Goal: Task Accomplishment & Management: Complete application form

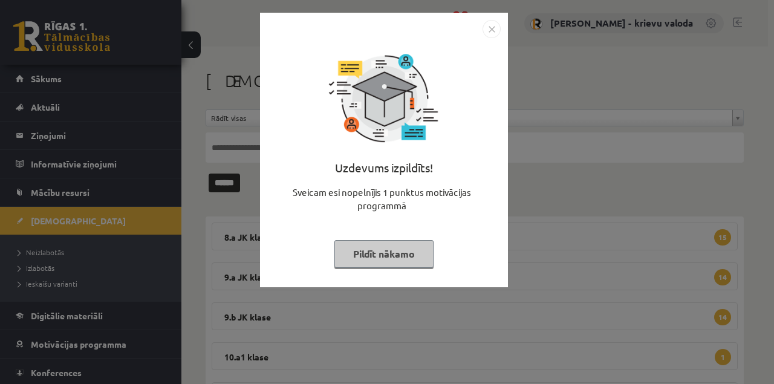
click at [394, 255] on button "Pildīt nākamo" at bounding box center [384, 254] width 99 height 28
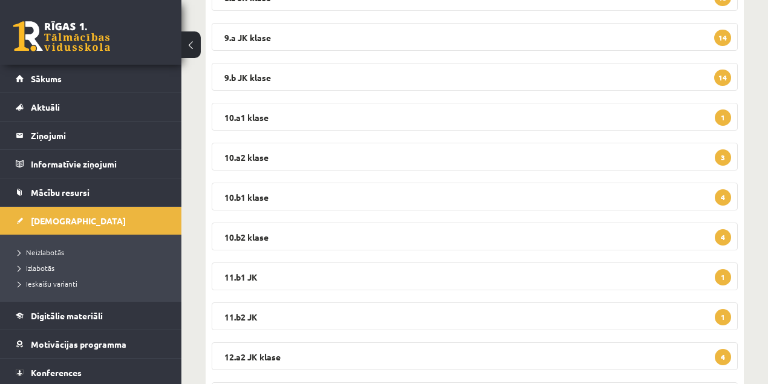
scroll to position [225, 0]
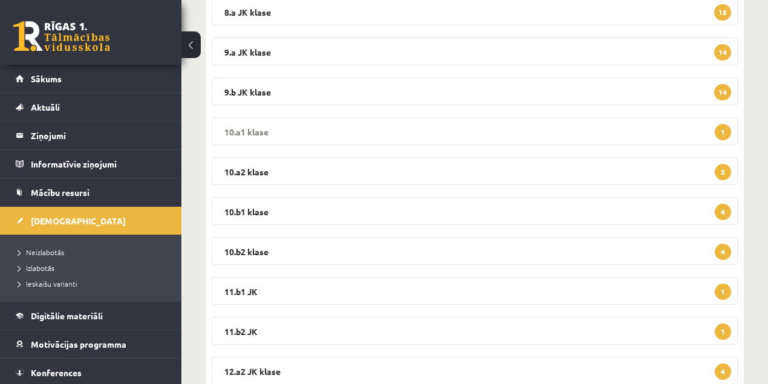
click at [253, 132] on legend "10.a1 klase 1" at bounding box center [475, 131] width 526 height 28
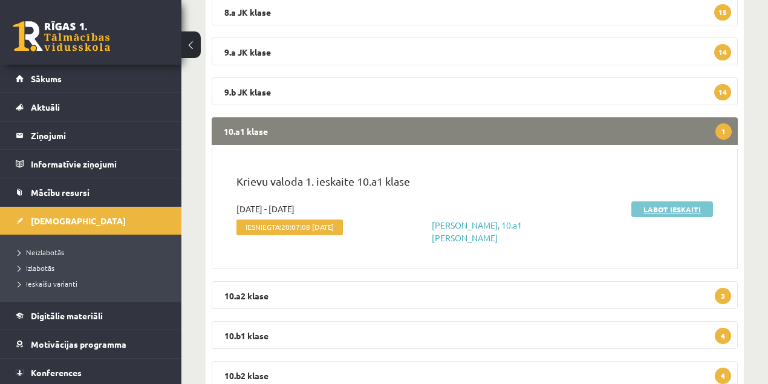
click at [676, 207] on link "Labot ieskaiti" at bounding box center [673, 209] width 82 height 16
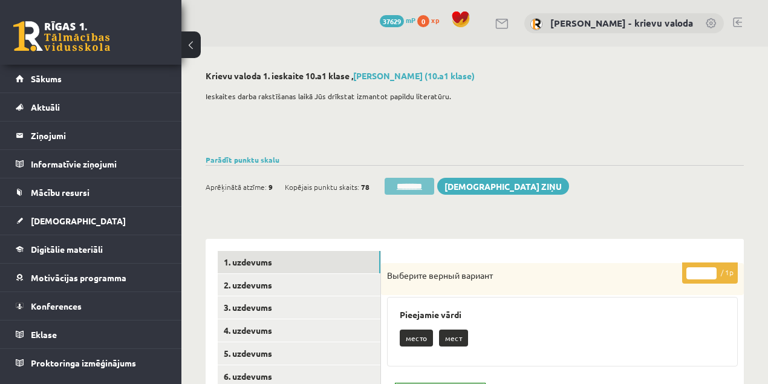
click at [417, 188] on input "********" at bounding box center [410, 186] width 50 height 17
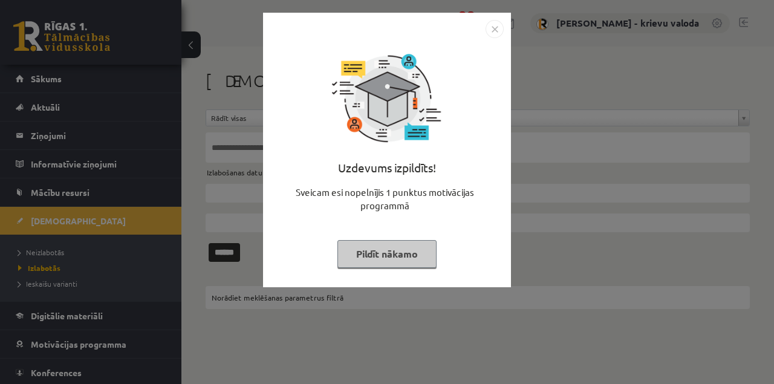
click at [399, 261] on button "Pildīt nākamo" at bounding box center [387, 254] width 99 height 28
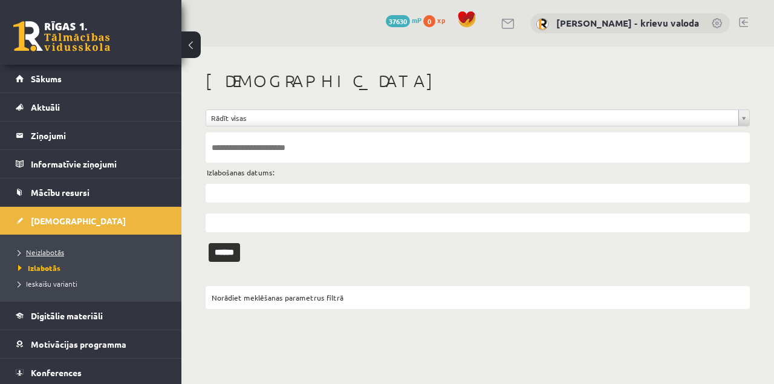
click at [46, 252] on span "Neizlabotās" at bounding box center [41, 252] width 46 height 10
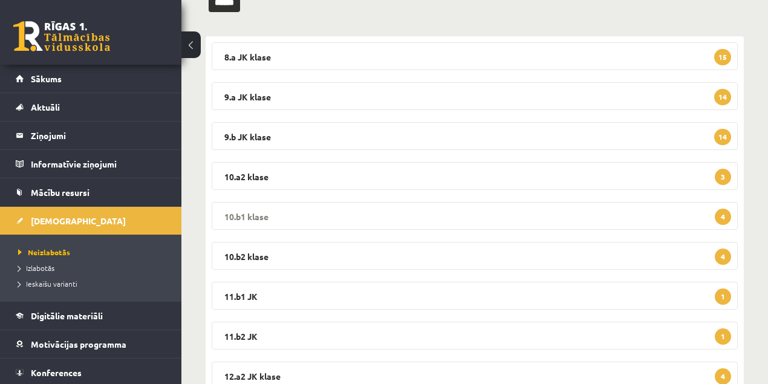
scroll to position [201, 0]
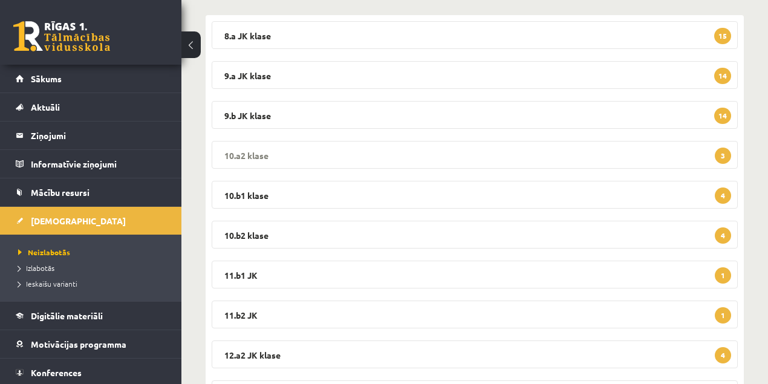
drag, startPoint x: 229, startPoint y: 155, endPoint x: 238, endPoint y: 155, distance: 9.7
click at [230, 155] on legend "10.a2 klase 3" at bounding box center [475, 155] width 526 height 28
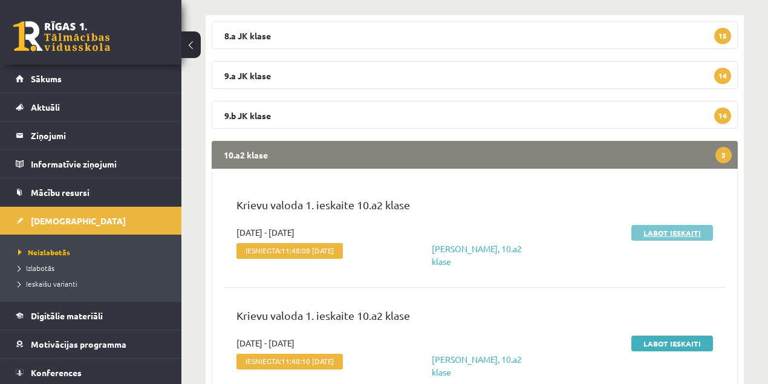
click at [652, 230] on link "Labot ieskaiti" at bounding box center [673, 233] width 82 height 16
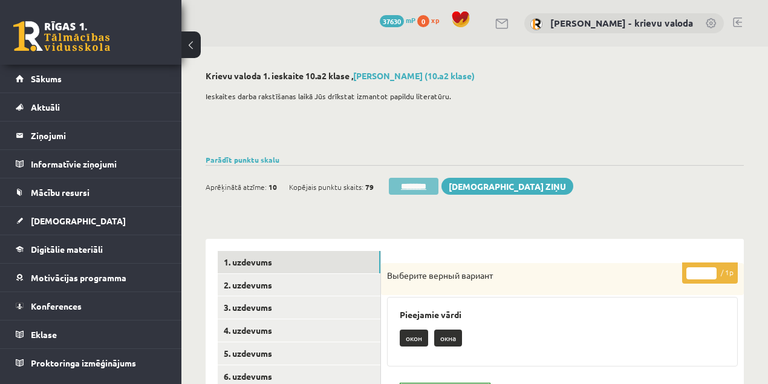
click at [422, 188] on input "********" at bounding box center [414, 186] width 50 height 17
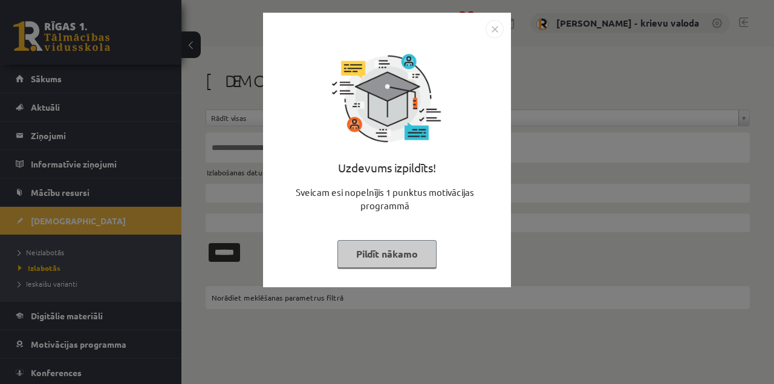
click at [406, 254] on button "Pildīt nākamo" at bounding box center [387, 254] width 99 height 28
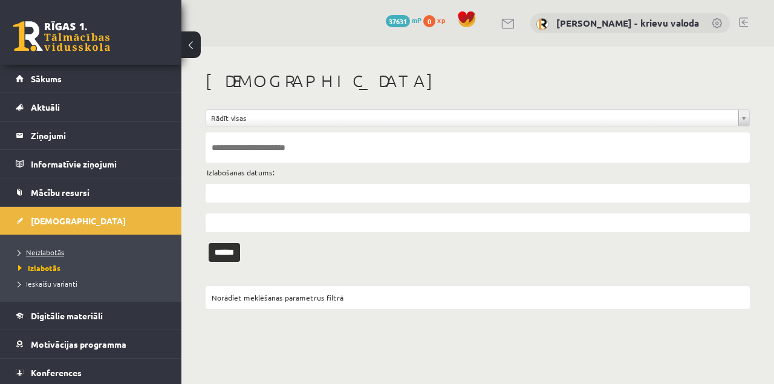
click at [58, 250] on span "Neizlabotās" at bounding box center [41, 252] width 46 height 10
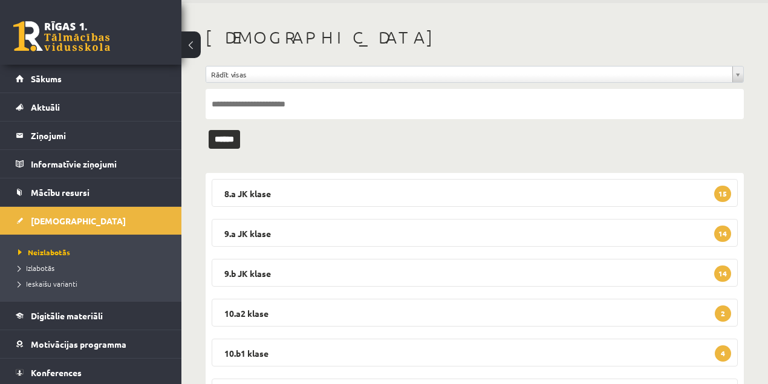
scroll to position [161, 0]
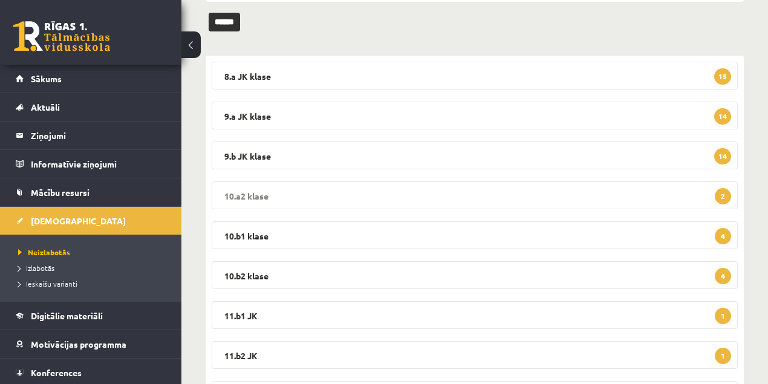
click at [252, 197] on legend "10.a2 klase 2" at bounding box center [475, 195] width 526 height 28
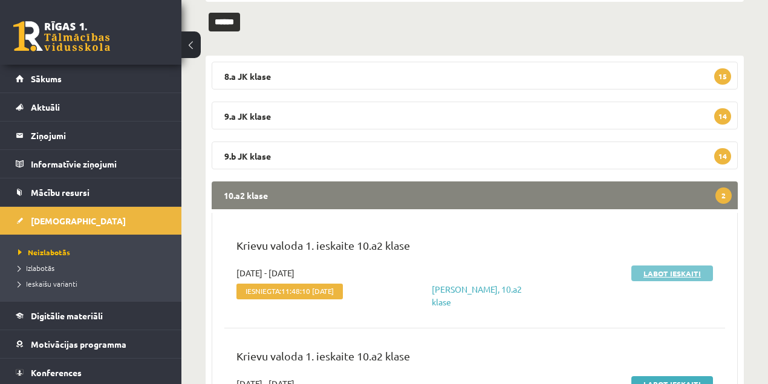
click at [651, 273] on link "Labot ieskaiti" at bounding box center [673, 274] width 82 height 16
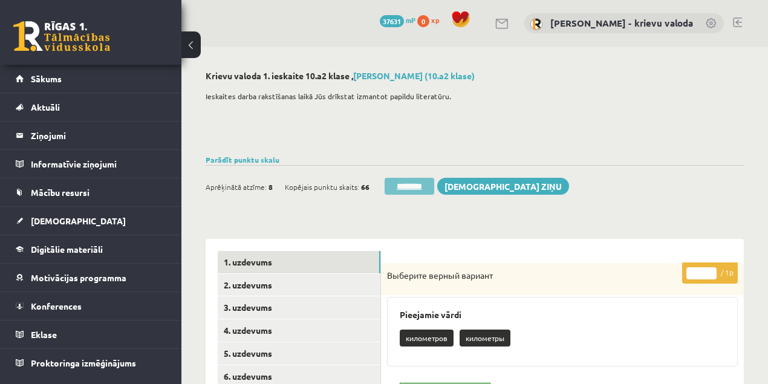
click at [407, 188] on input "********" at bounding box center [410, 186] width 50 height 17
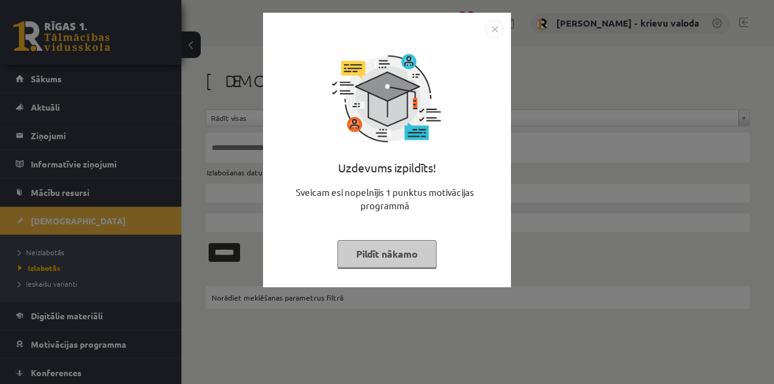
click at [393, 257] on button "Pildīt nākamo" at bounding box center [387, 254] width 99 height 28
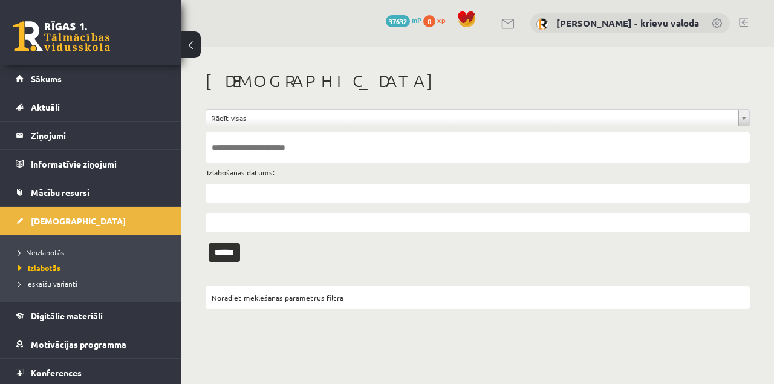
click at [51, 252] on span "Neizlabotās" at bounding box center [41, 252] width 46 height 10
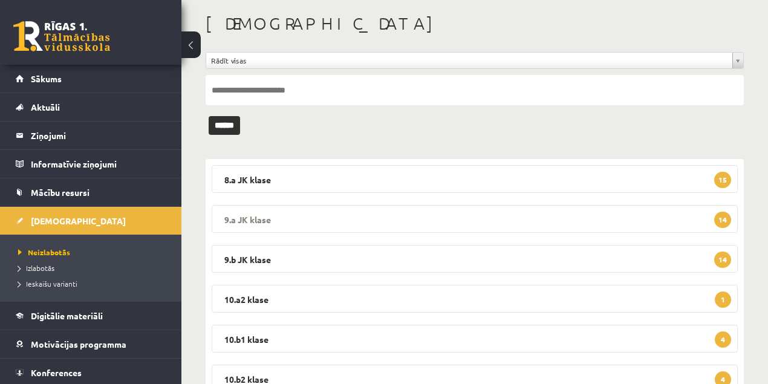
scroll to position [201, 0]
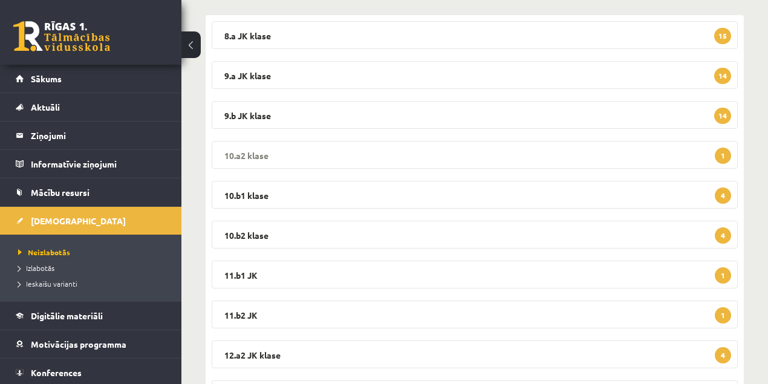
click at [252, 156] on legend "10.a2 klase 1" at bounding box center [475, 155] width 526 height 28
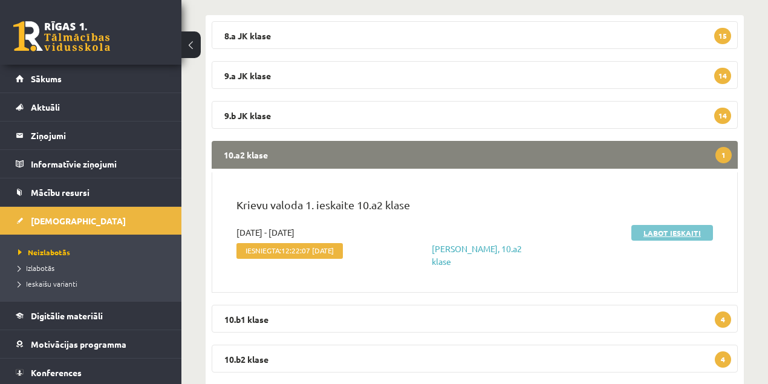
click at [671, 235] on link "Labot ieskaiti" at bounding box center [673, 233] width 82 height 16
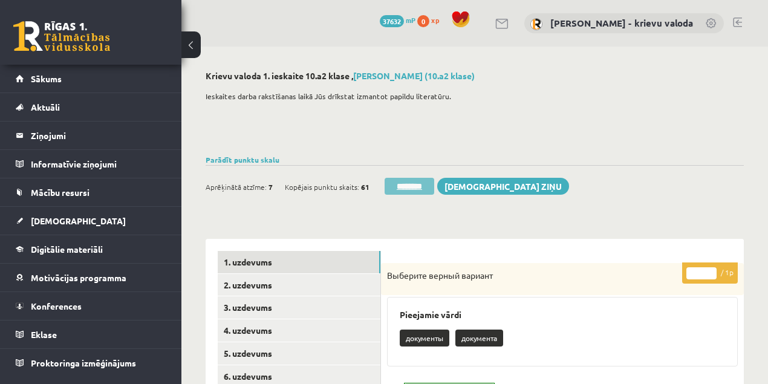
click at [413, 186] on input "********" at bounding box center [410, 186] width 50 height 17
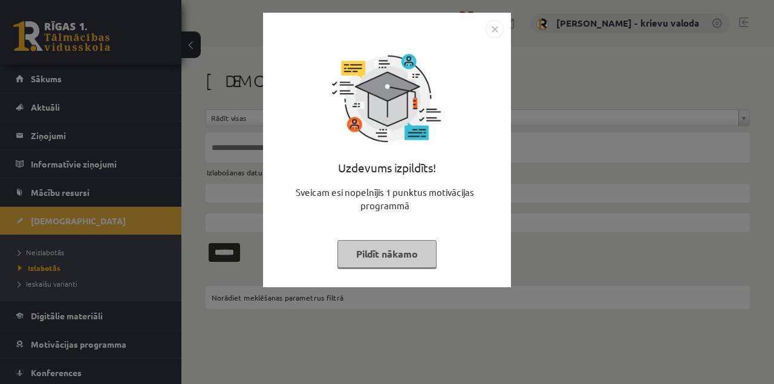
click at [409, 254] on button "Pildīt nākamo" at bounding box center [387, 254] width 99 height 28
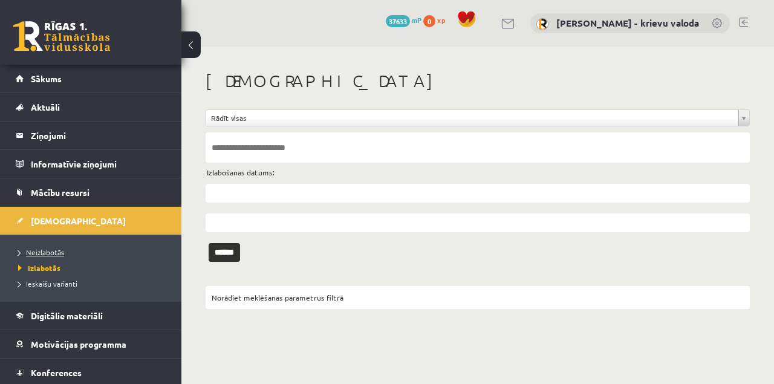
click at [42, 252] on span "Neizlabotās" at bounding box center [41, 252] width 46 height 10
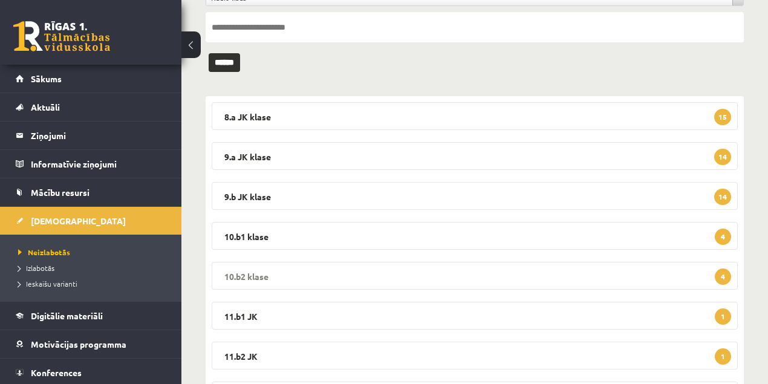
scroll to position [121, 0]
click at [240, 237] on legend "10.b1 klase 4" at bounding box center [475, 235] width 526 height 28
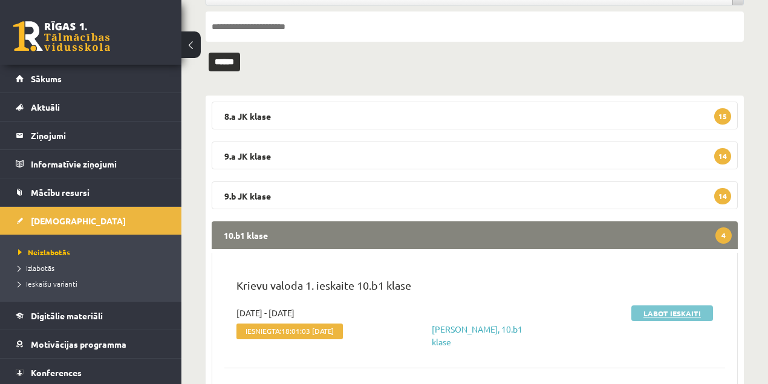
click at [670, 312] on link "Labot ieskaiti" at bounding box center [673, 313] width 82 height 16
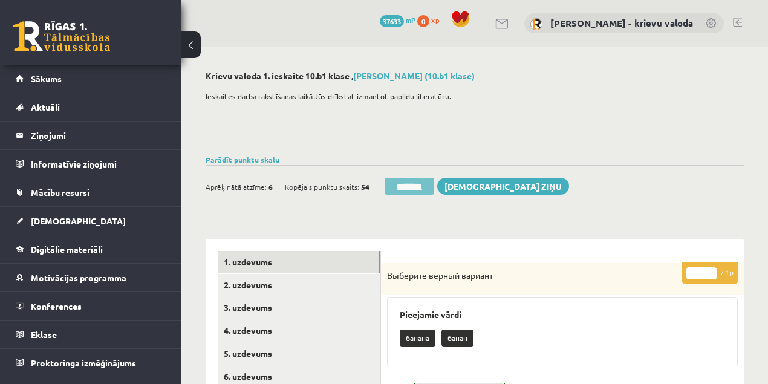
click at [408, 185] on input "********" at bounding box center [410, 186] width 50 height 17
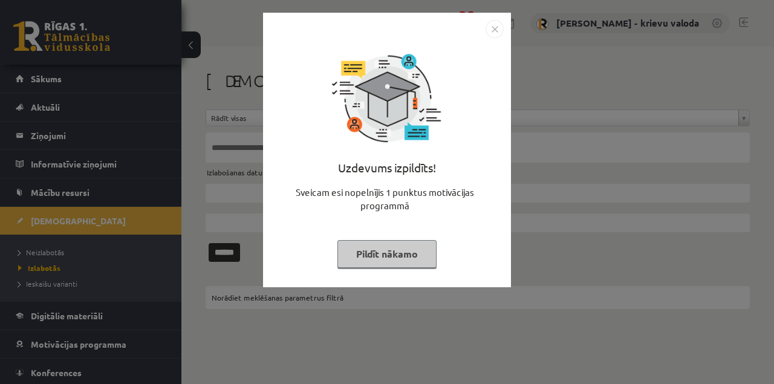
click at [409, 253] on button "Pildīt nākamo" at bounding box center [387, 254] width 99 height 28
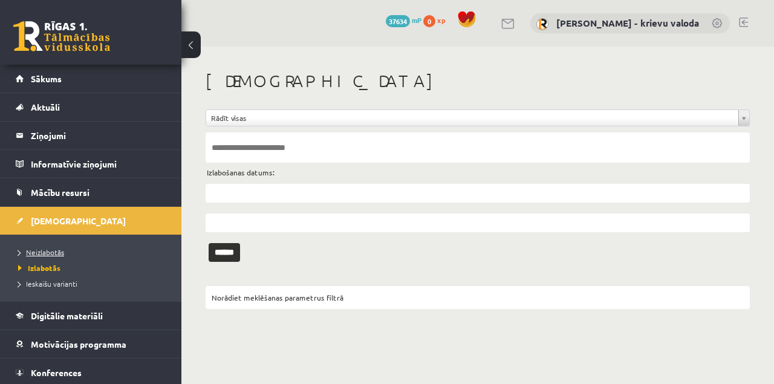
click at [54, 250] on span "Neizlabotās" at bounding box center [41, 252] width 46 height 10
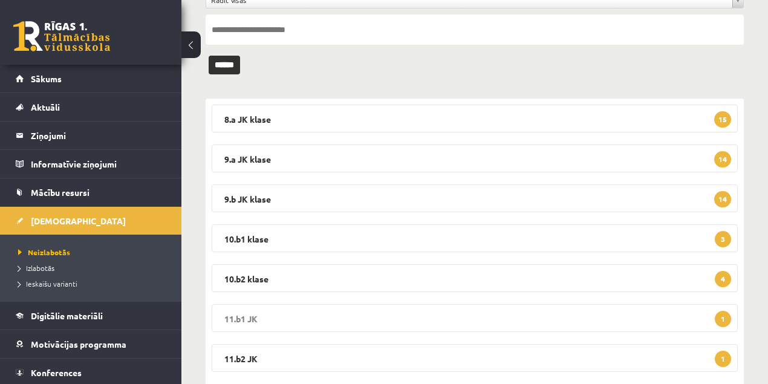
scroll to position [121, 0]
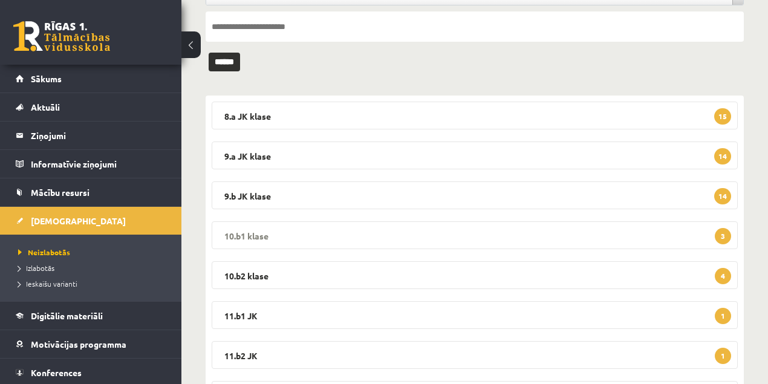
click at [238, 236] on legend "10.b1 [PERSON_NAME] 3" at bounding box center [475, 235] width 526 height 28
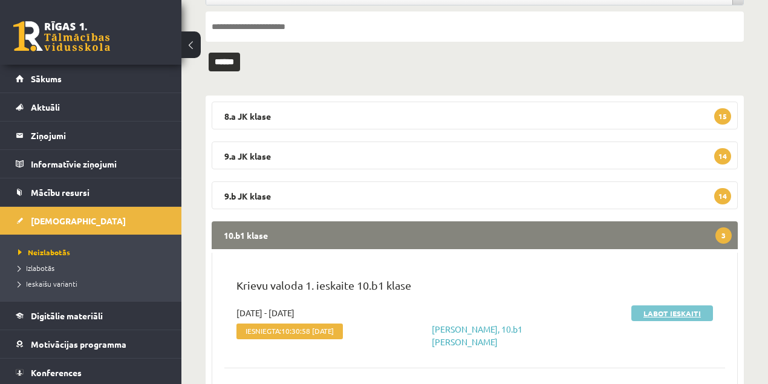
click at [670, 315] on link "Labot ieskaiti" at bounding box center [673, 313] width 82 height 16
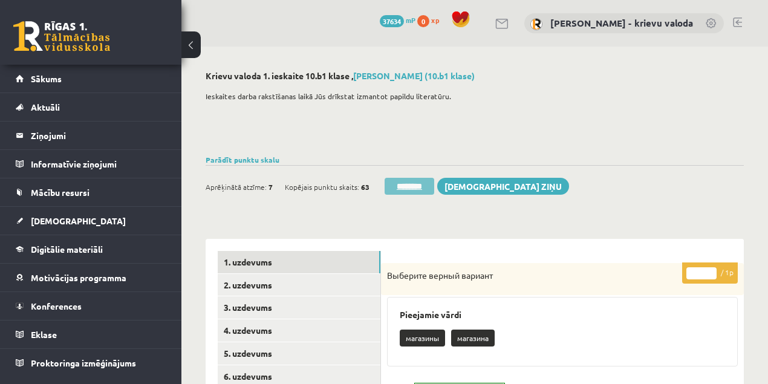
click at [413, 189] on input "********" at bounding box center [410, 186] width 50 height 17
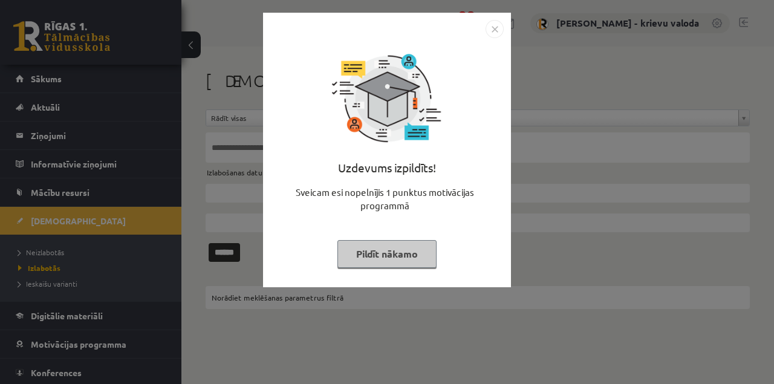
click at [403, 254] on button "Pildīt nākamo" at bounding box center [387, 254] width 99 height 28
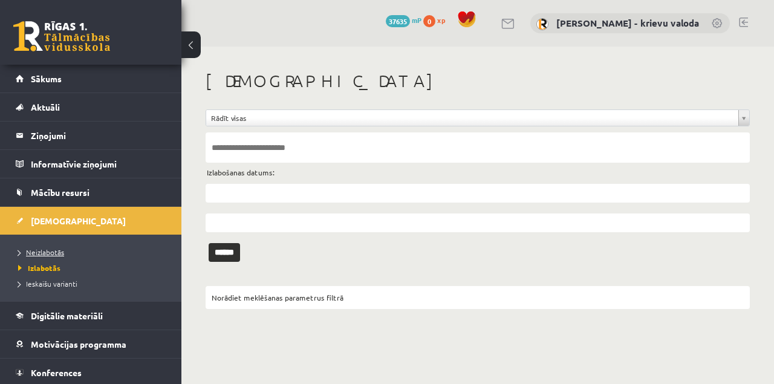
click at [45, 253] on span "Neizlabotās" at bounding box center [41, 252] width 46 height 10
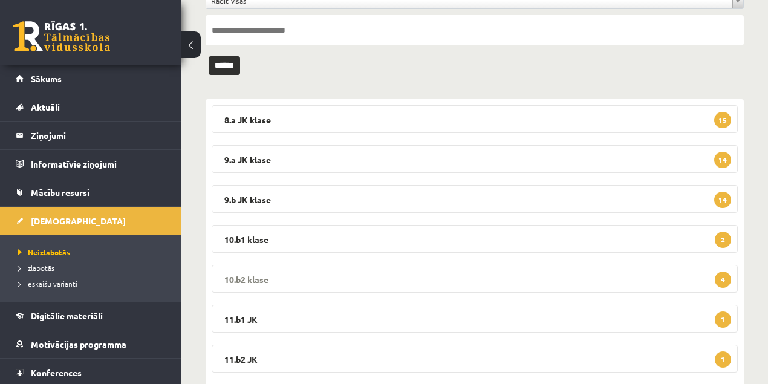
scroll to position [121, 0]
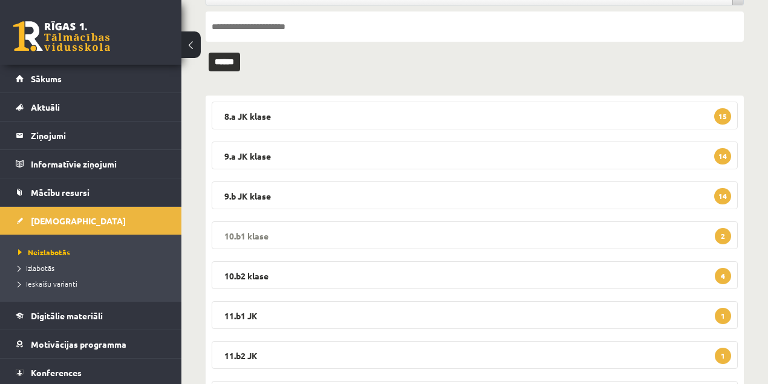
click at [259, 236] on legend "10.b1 klase 2" at bounding box center [475, 235] width 526 height 28
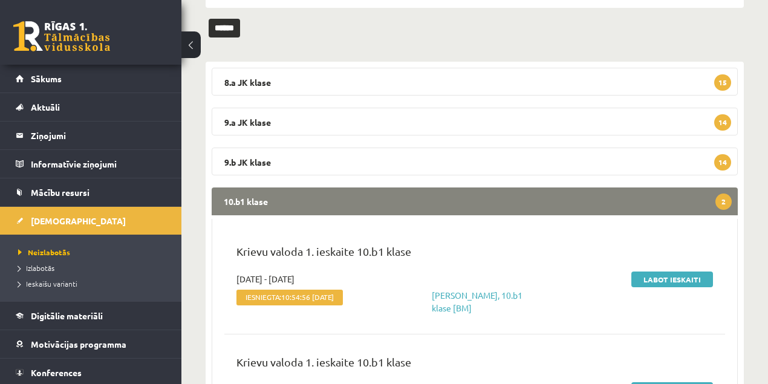
scroll to position [201, 0]
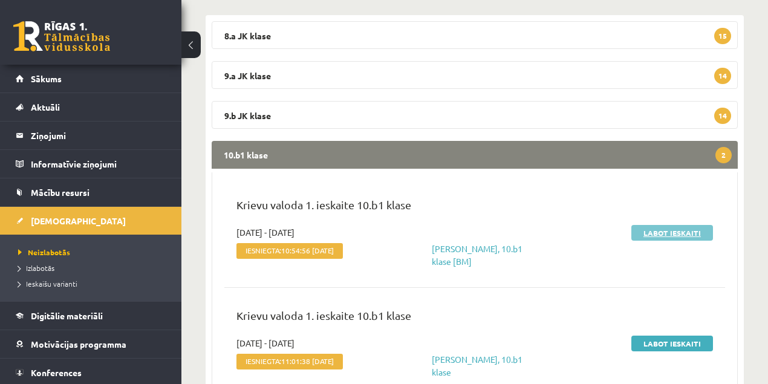
click at [676, 235] on link "Labot ieskaiti" at bounding box center [673, 233] width 82 height 16
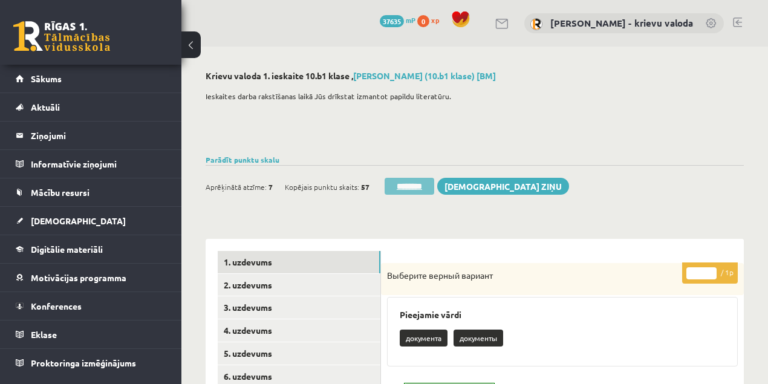
click at [406, 187] on input "********" at bounding box center [410, 186] width 50 height 17
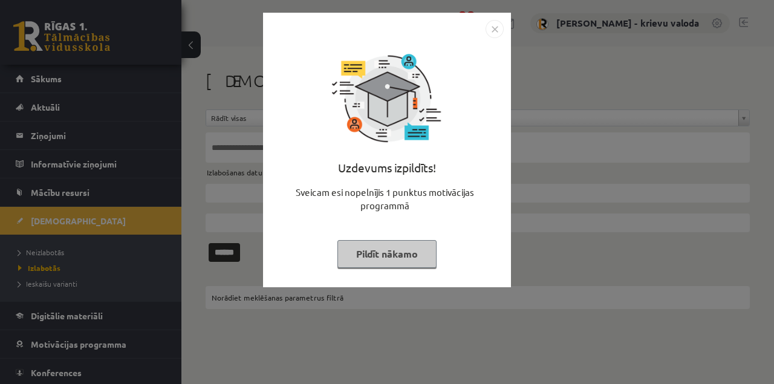
click at [408, 254] on button "Pildīt nākamo" at bounding box center [387, 254] width 99 height 28
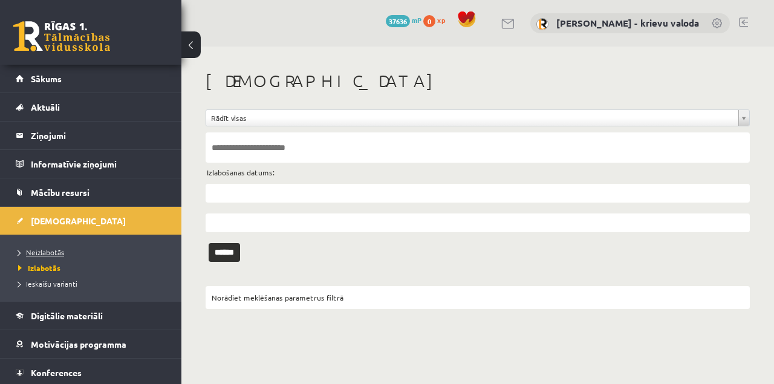
click at [56, 254] on span "Neizlabotās" at bounding box center [41, 252] width 46 height 10
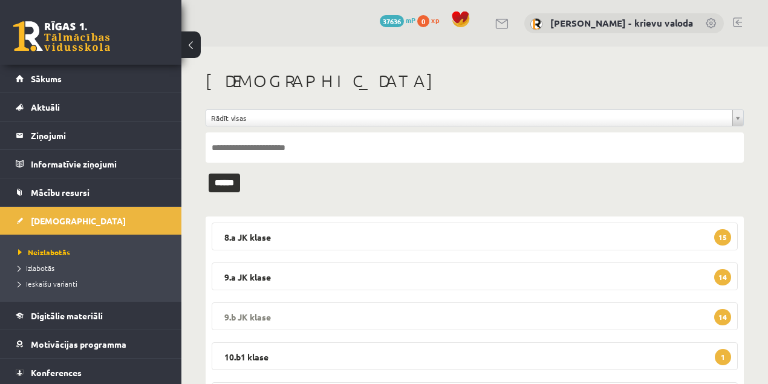
scroll to position [161, 0]
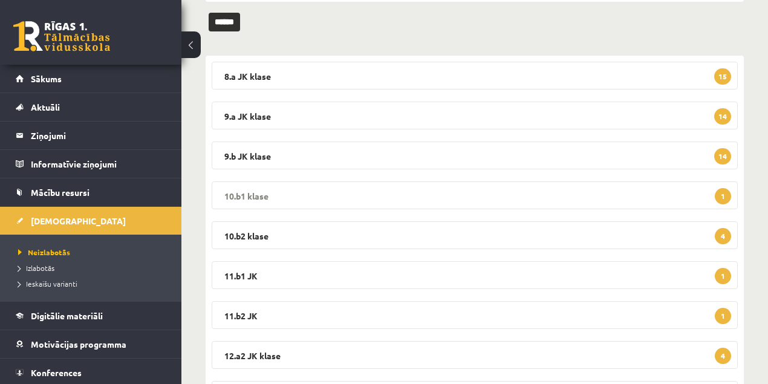
click at [253, 193] on legend "10.b1 klase 1" at bounding box center [475, 195] width 526 height 28
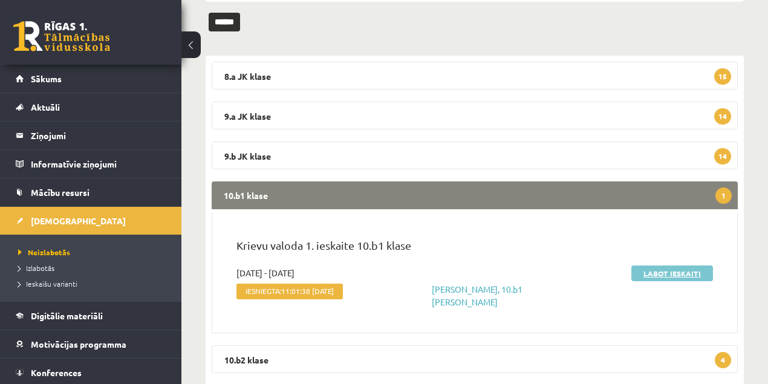
click at [658, 275] on link "Labot ieskaiti" at bounding box center [673, 274] width 82 height 16
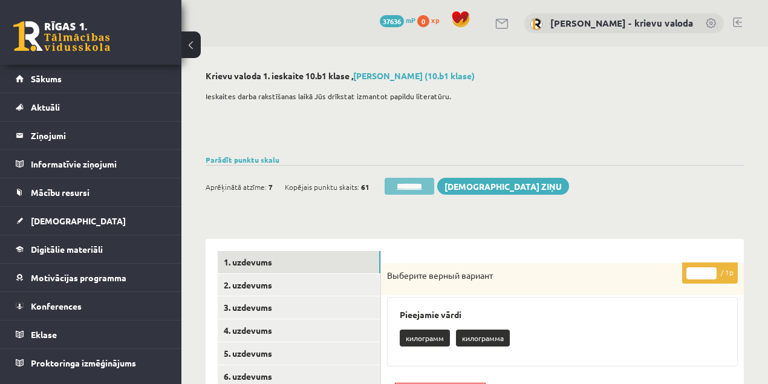
click at [423, 187] on input "********" at bounding box center [410, 186] width 50 height 17
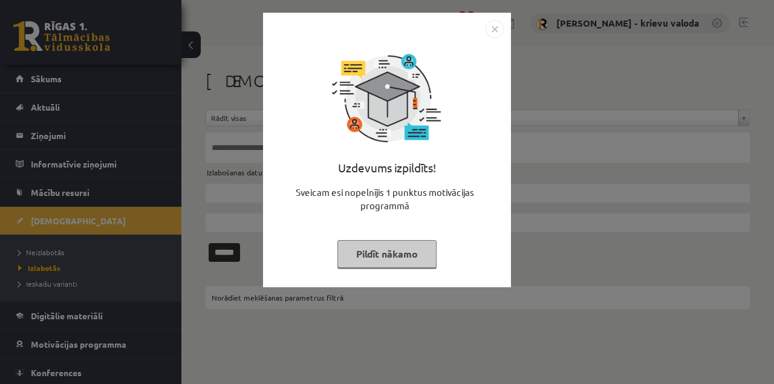
click at [414, 259] on button "Pildīt nākamo" at bounding box center [387, 254] width 99 height 28
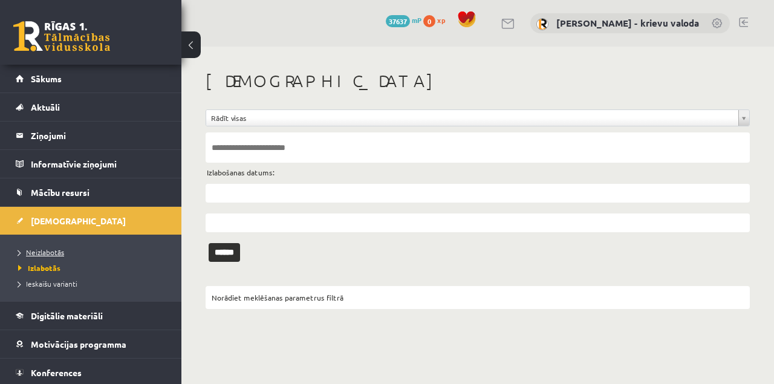
click at [57, 252] on span "Neizlabotās" at bounding box center [41, 252] width 46 height 10
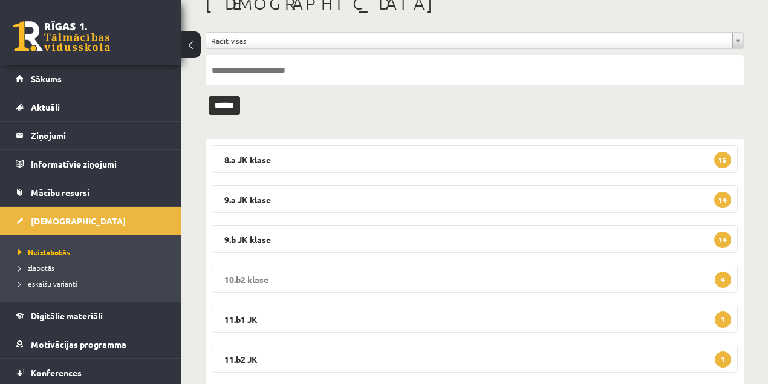
scroll to position [80, 0]
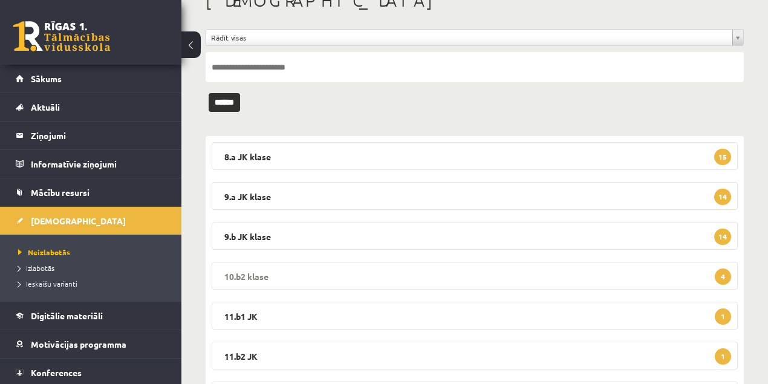
drag, startPoint x: 243, startPoint y: 275, endPoint x: 250, endPoint y: 274, distance: 7.9
click at [243, 275] on legend "10.b2 klase 4" at bounding box center [475, 276] width 526 height 28
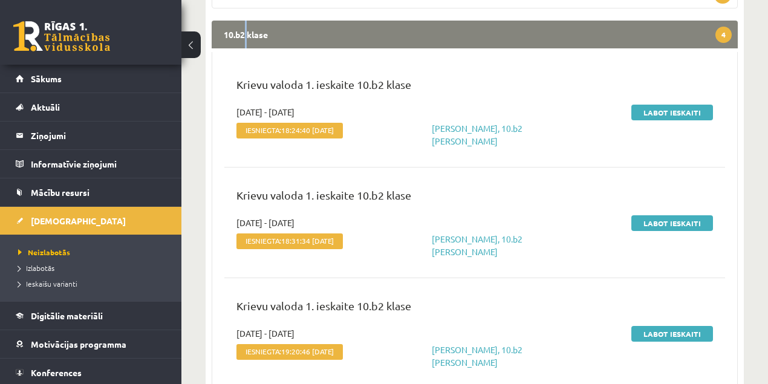
scroll to position [322, 0]
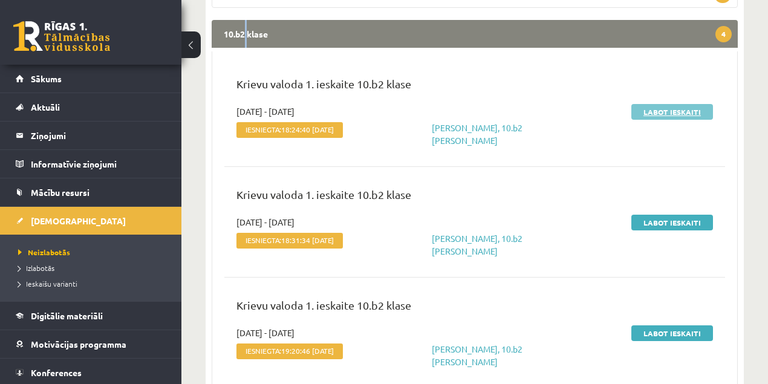
click at [678, 114] on link "Labot ieskaiti" at bounding box center [673, 112] width 82 height 16
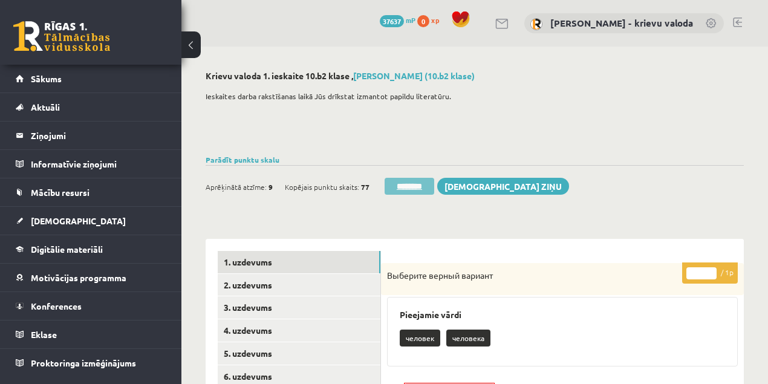
click at [426, 188] on input "********" at bounding box center [410, 186] width 50 height 17
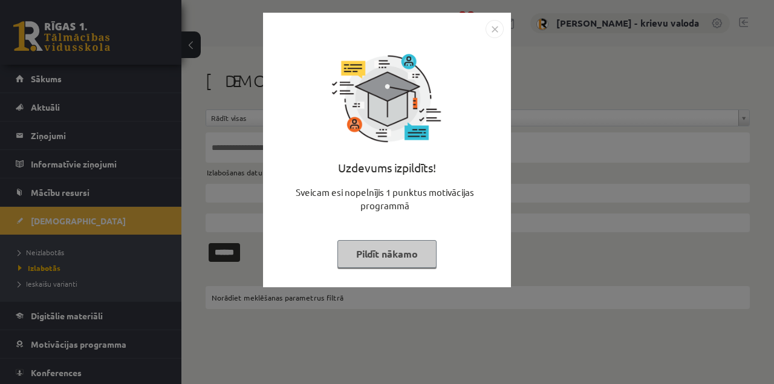
click at [402, 256] on button "Pildīt nākamo" at bounding box center [387, 254] width 99 height 28
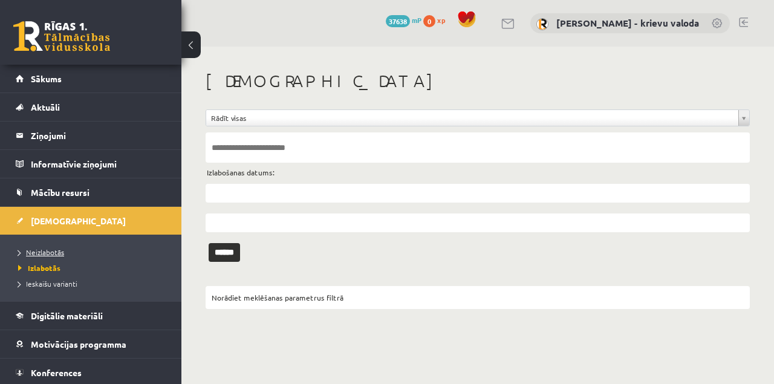
click at [48, 253] on span "Neizlabotās" at bounding box center [41, 252] width 46 height 10
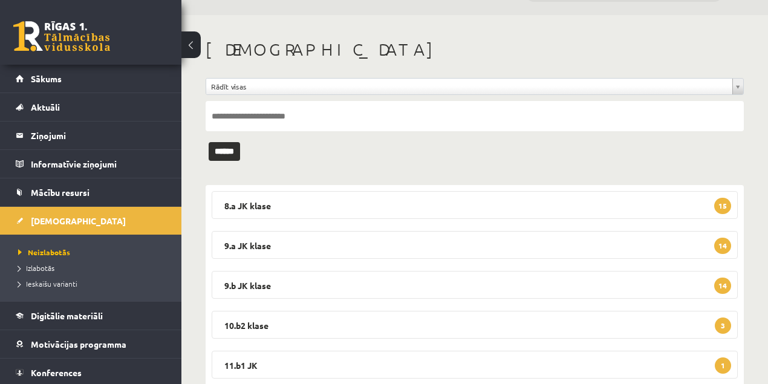
scroll to position [121, 0]
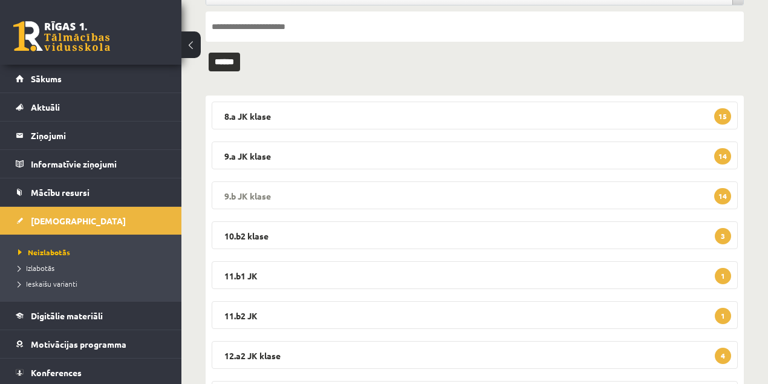
click at [255, 197] on legend "9.b [PERSON_NAME] 14" at bounding box center [475, 195] width 526 height 28
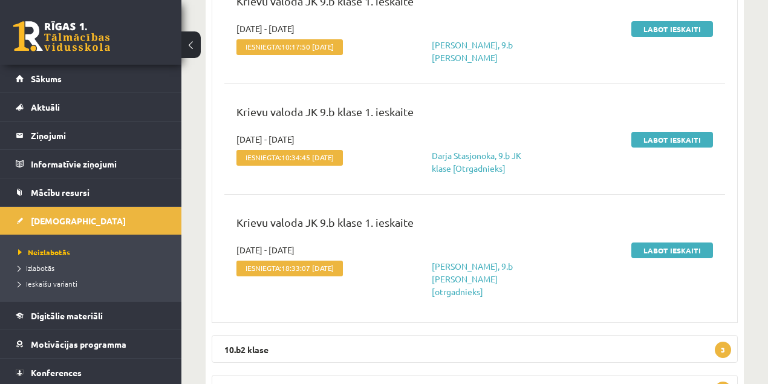
scroll to position [1734, 0]
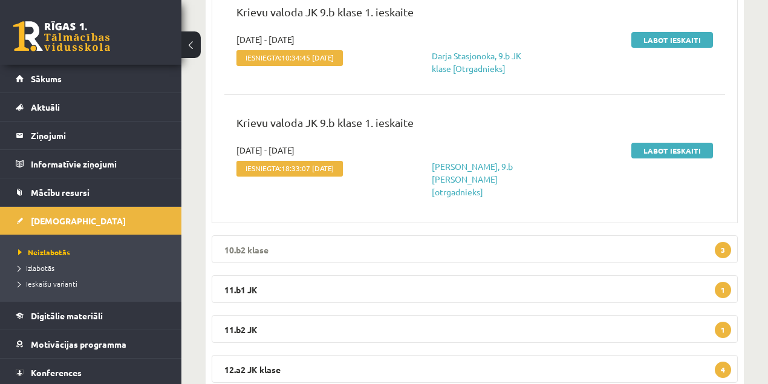
click at [240, 235] on legend "10.b2 klase 3" at bounding box center [475, 249] width 526 height 28
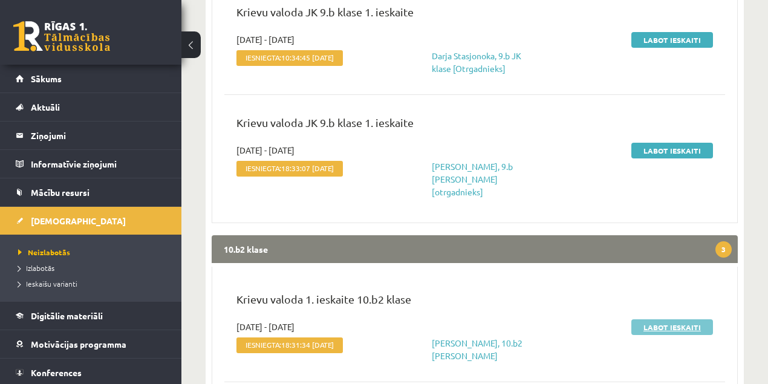
click at [678, 319] on link "Labot ieskaiti" at bounding box center [673, 327] width 82 height 16
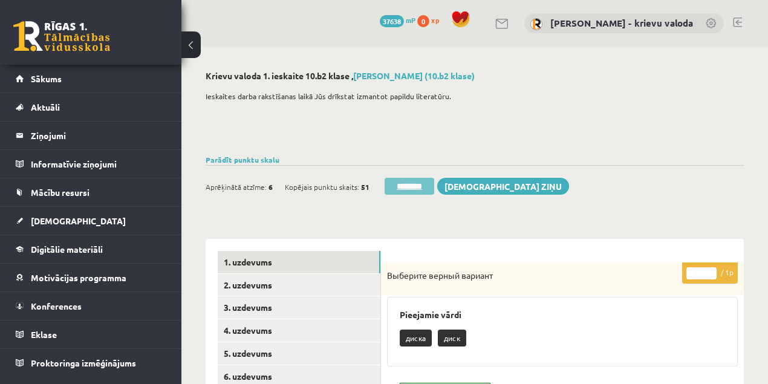
click at [421, 188] on input "********" at bounding box center [410, 186] width 50 height 17
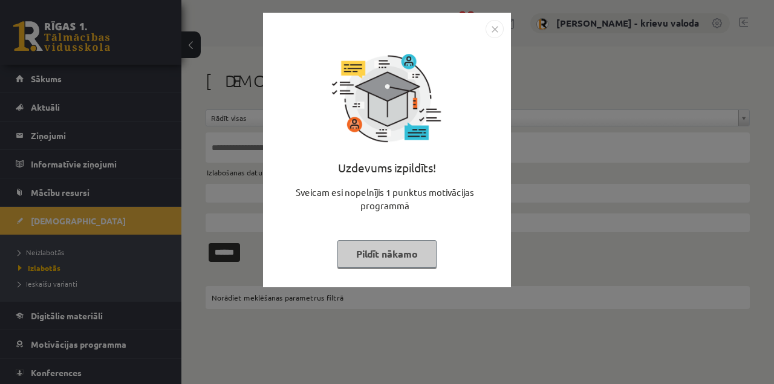
click at [398, 256] on button "Pildīt nākamo" at bounding box center [387, 254] width 99 height 28
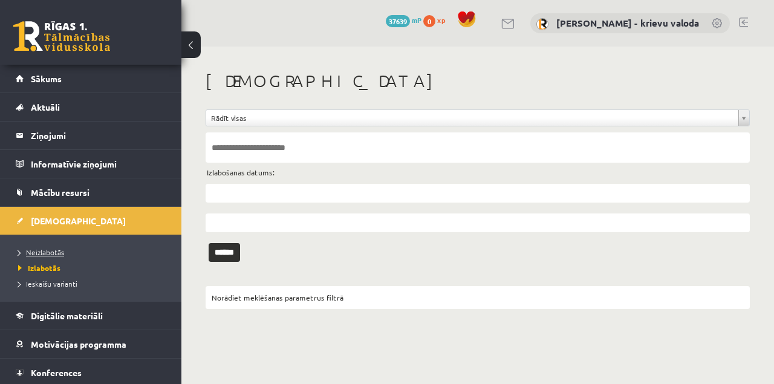
click at [35, 252] on span "Neizlabotās" at bounding box center [41, 252] width 46 height 10
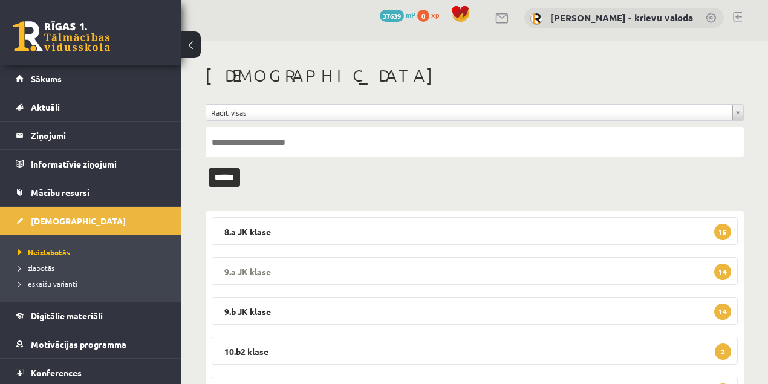
scroll to position [121, 0]
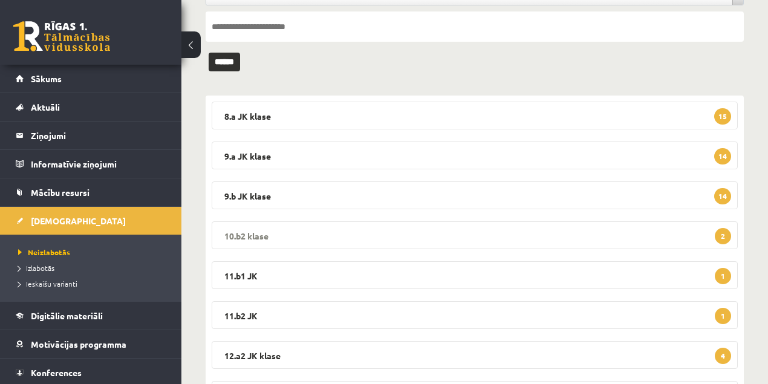
click at [253, 236] on legend "10.b2 klase 2" at bounding box center [475, 235] width 526 height 28
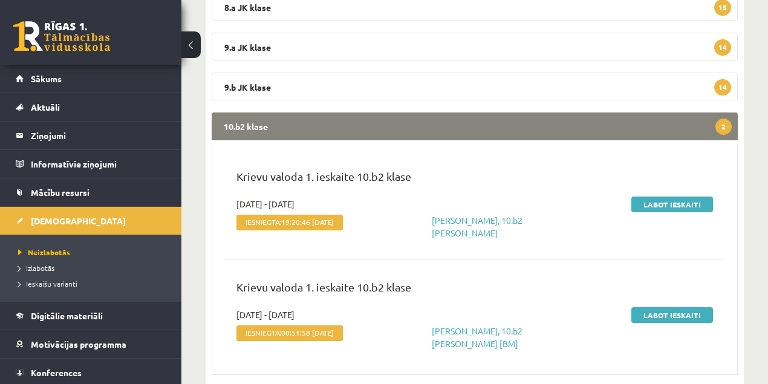
scroll to position [242, 0]
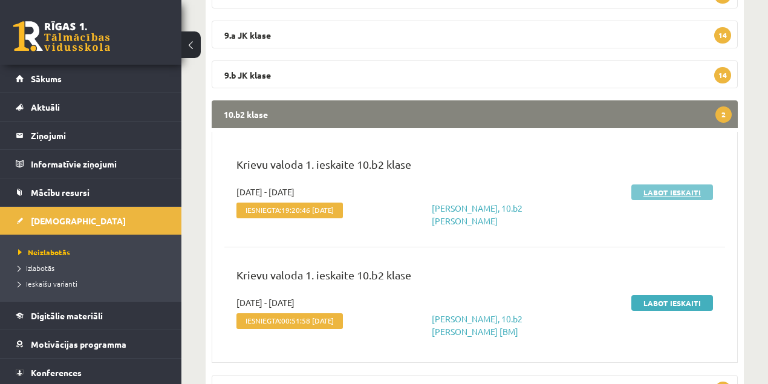
click at [678, 195] on link "Labot ieskaiti" at bounding box center [673, 193] width 82 height 16
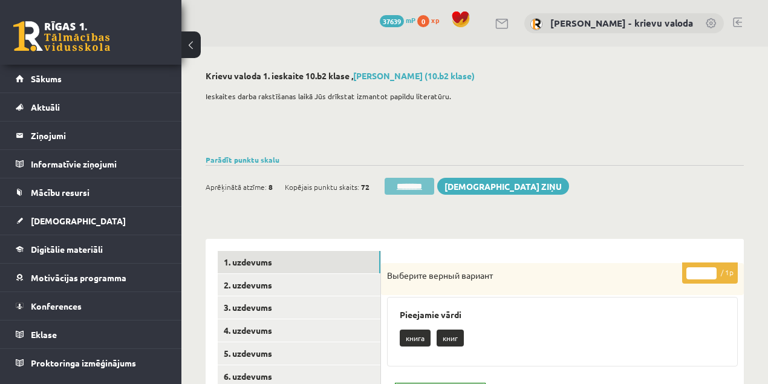
click at [425, 188] on input "********" at bounding box center [410, 186] width 50 height 17
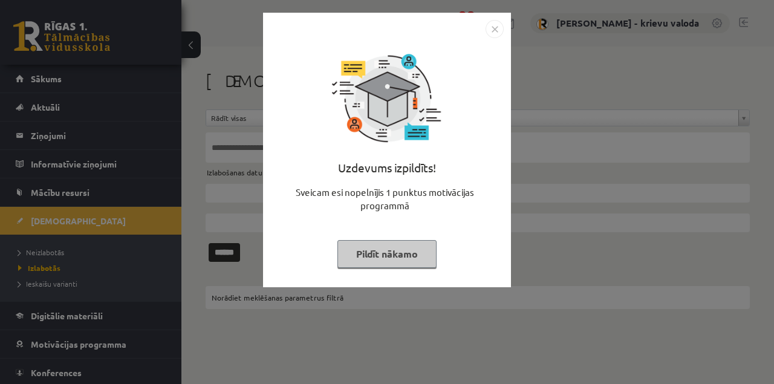
click at [409, 258] on button "Pildīt nākamo" at bounding box center [387, 254] width 99 height 28
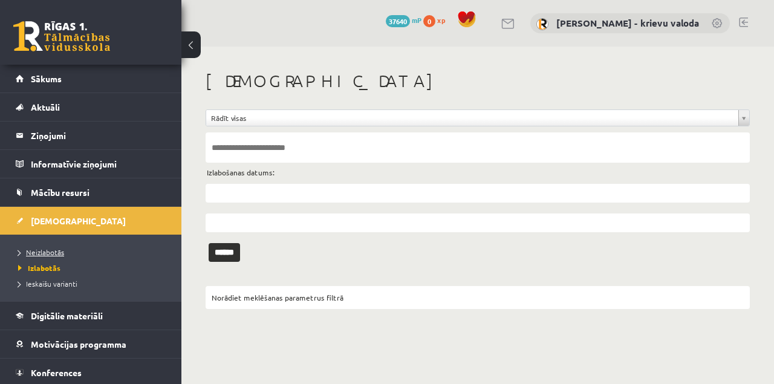
click at [39, 250] on span "Neizlabotās" at bounding box center [41, 252] width 46 height 10
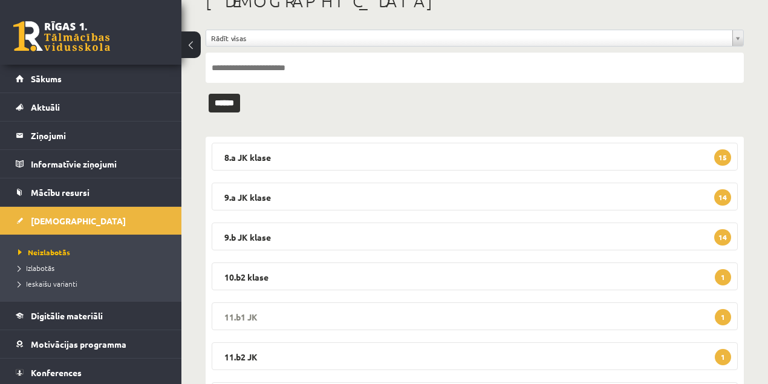
scroll to position [80, 0]
click at [258, 279] on legend "10.b2 klase 1" at bounding box center [475, 276] width 526 height 28
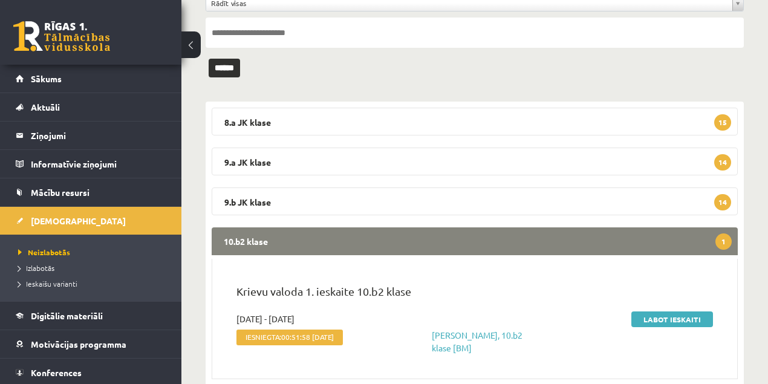
scroll to position [161, 0]
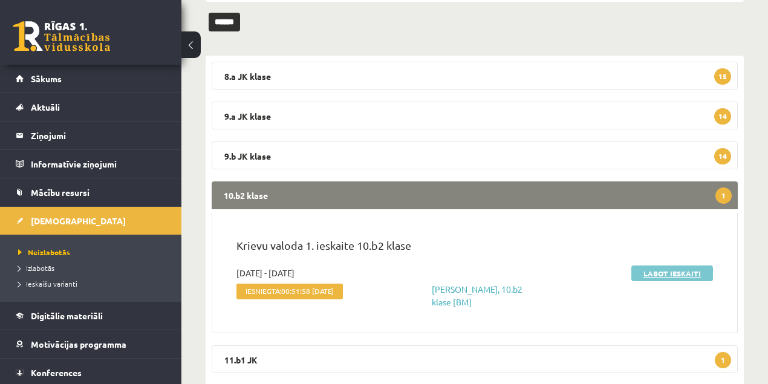
click at [664, 276] on link "Labot ieskaiti" at bounding box center [673, 274] width 82 height 16
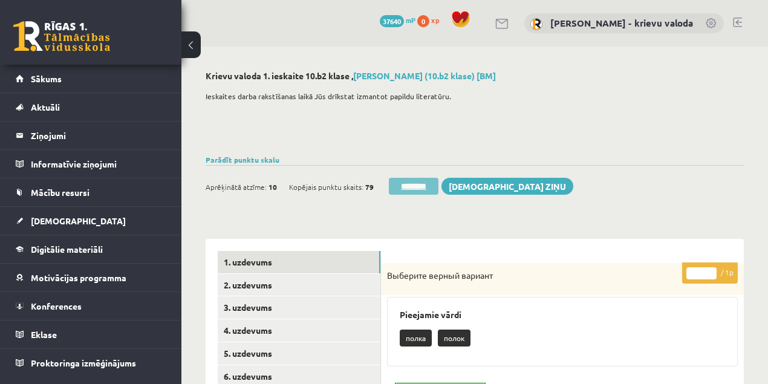
click at [418, 189] on input "********" at bounding box center [414, 186] width 50 height 17
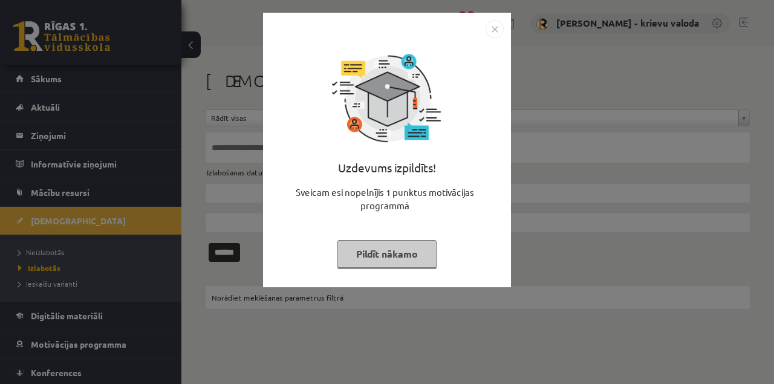
click at [408, 252] on button "Pildīt nākamo" at bounding box center [387, 254] width 99 height 28
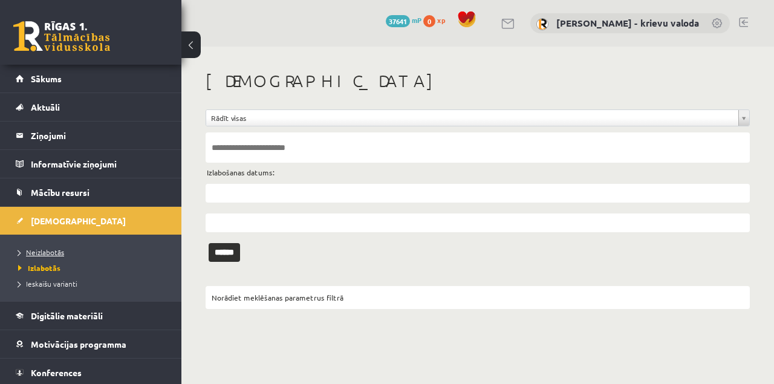
click at [59, 254] on span "Neizlabotās" at bounding box center [41, 252] width 46 height 10
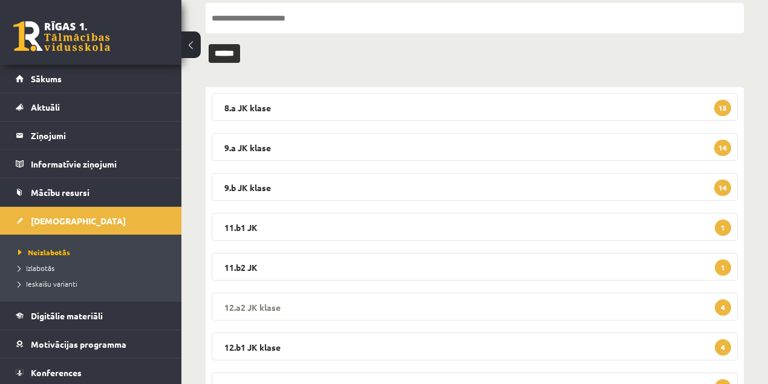
scroll to position [161, 0]
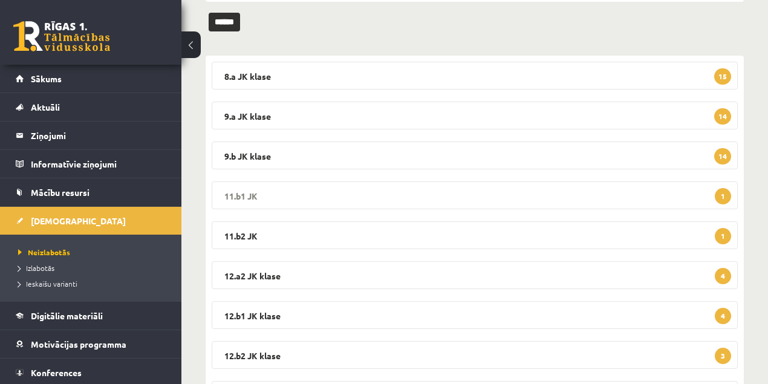
click at [243, 191] on legend "11.b1 JK 1" at bounding box center [475, 195] width 526 height 28
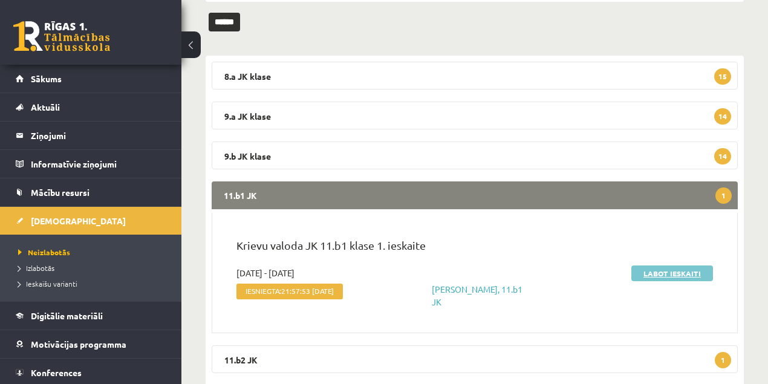
click at [679, 275] on link "Labot ieskaiti" at bounding box center [673, 274] width 82 height 16
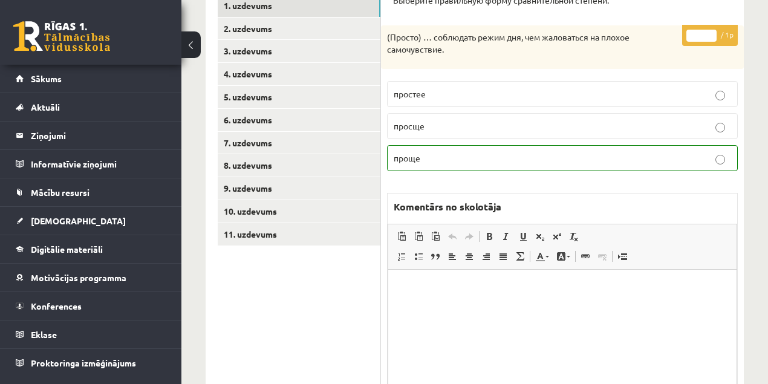
scroll to position [201, 0]
click at [249, 142] on link "7. uzdevums" at bounding box center [299, 143] width 163 height 22
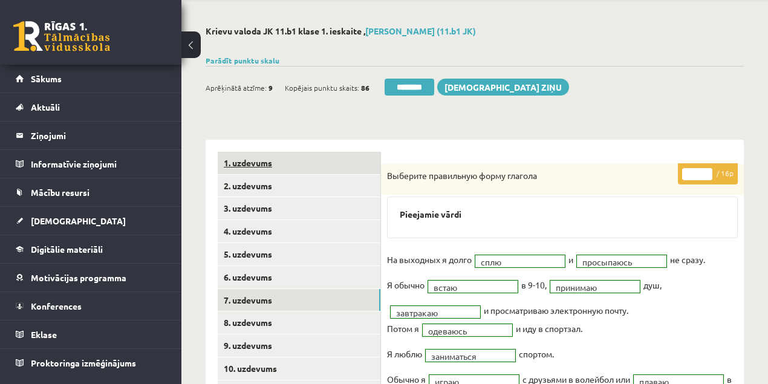
scroll to position [40, 0]
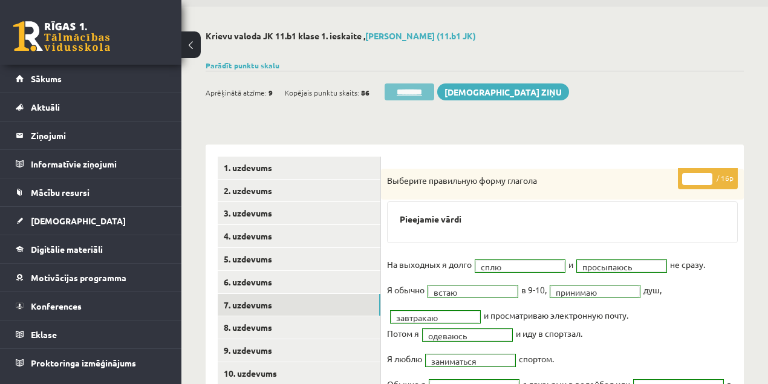
click at [422, 94] on input "********" at bounding box center [410, 91] width 50 height 17
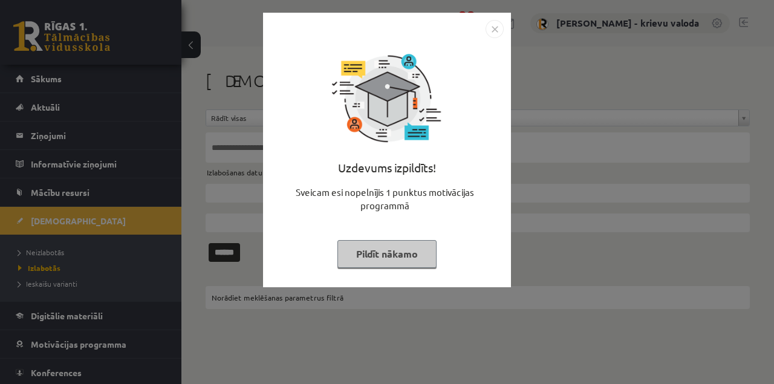
click at [405, 256] on button "Pildīt nākamo" at bounding box center [387, 254] width 99 height 28
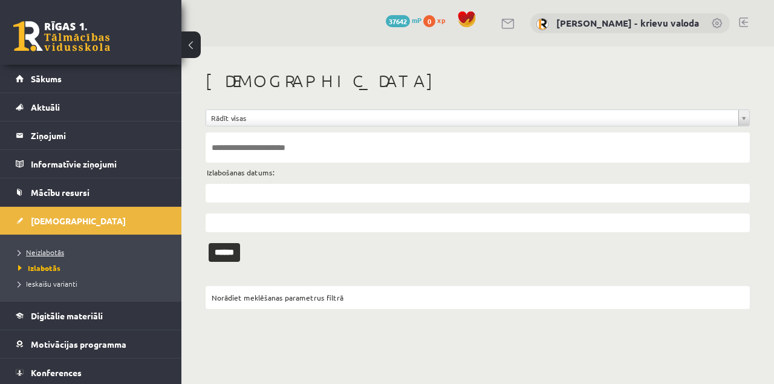
click at [47, 252] on span "Neizlabotās" at bounding box center [41, 252] width 46 height 10
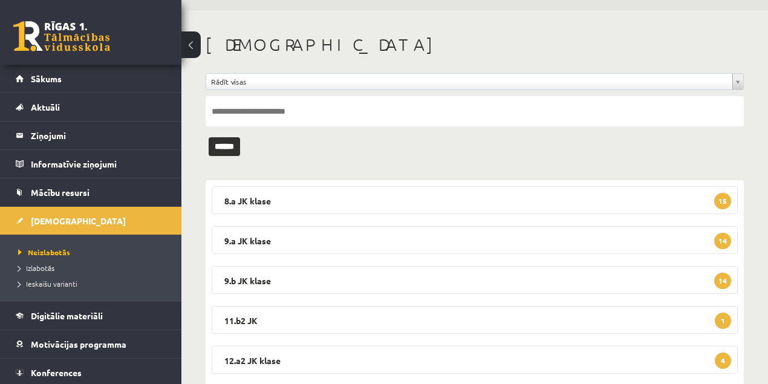
scroll to position [121, 0]
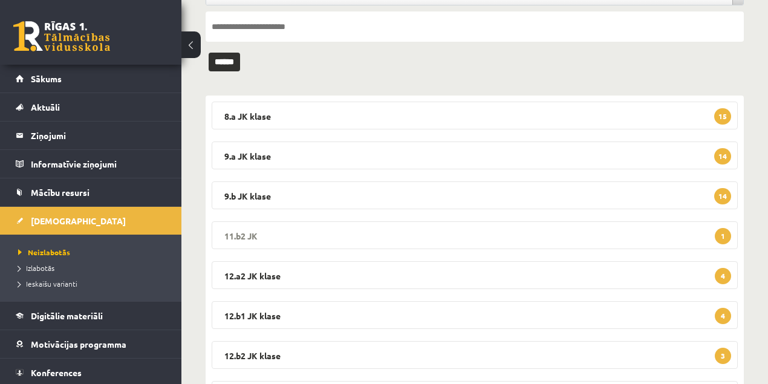
click at [246, 232] on legend "11.b2 JK 1" at bounding box center [475, 235] width 526 height 28
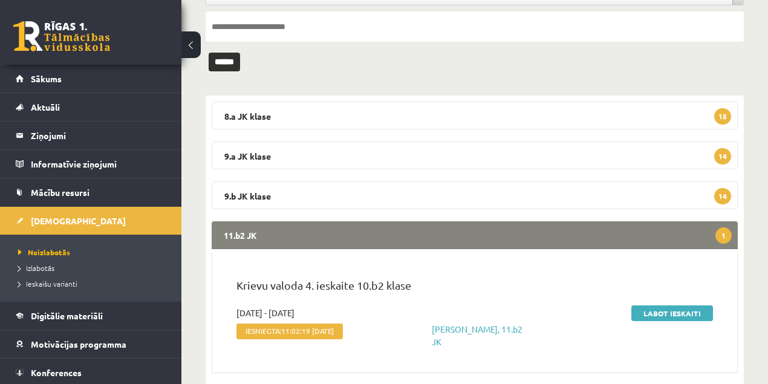
scroll to position [201, 0]
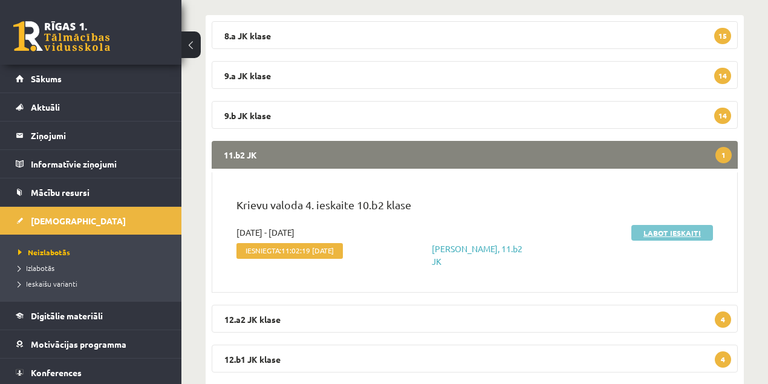
click at [679, 235] on link "Labot ieskaiti" at bounding box center [673, 233] width 82 height 16
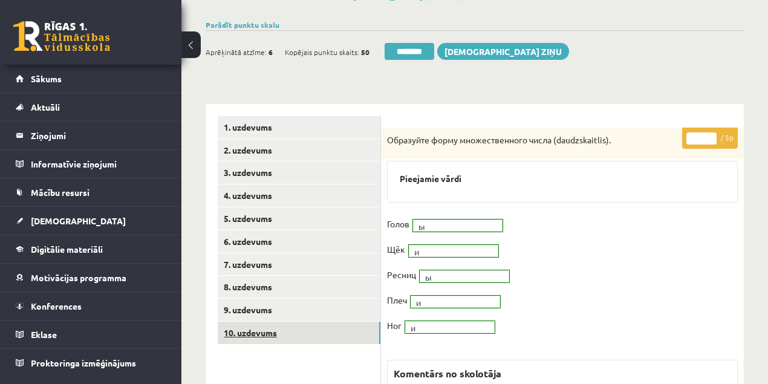
click at [249, 333] on link "10. uzdevums" at bounding box center [299, 333] width 163 height 22
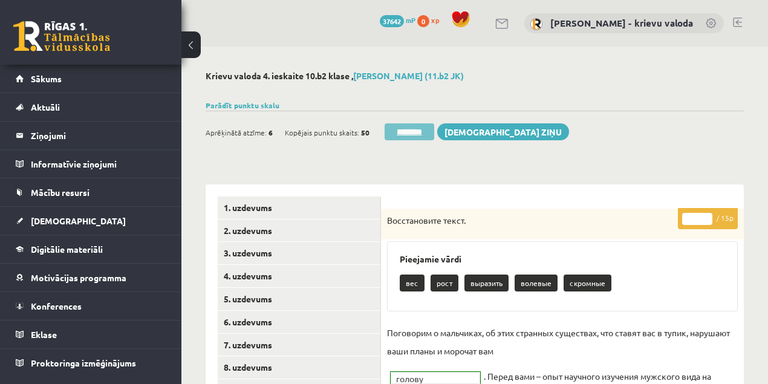
click at [420, 132] on input "********" at bounding box center [410, 131] width 50 height 17
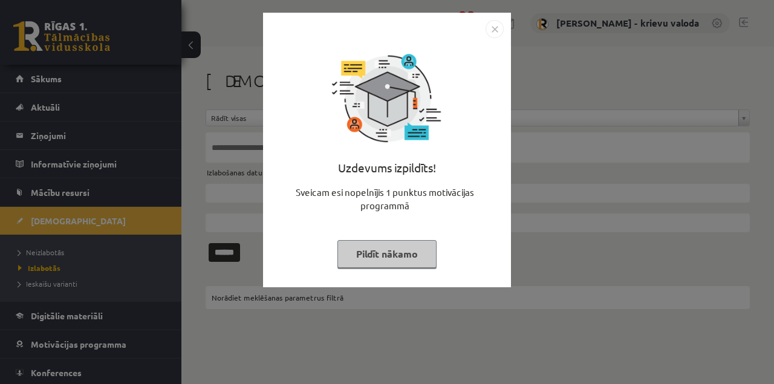
click at [408, 255] on button "Pildīt nākamo" at bounding box center [387, 254] width 99 height 28
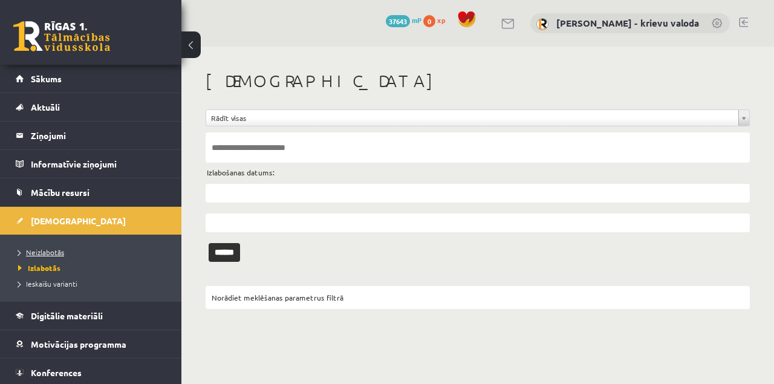
click at [50, 253] on span "Neizlabotās" at bounding box center [41, 252] width 46 height 10
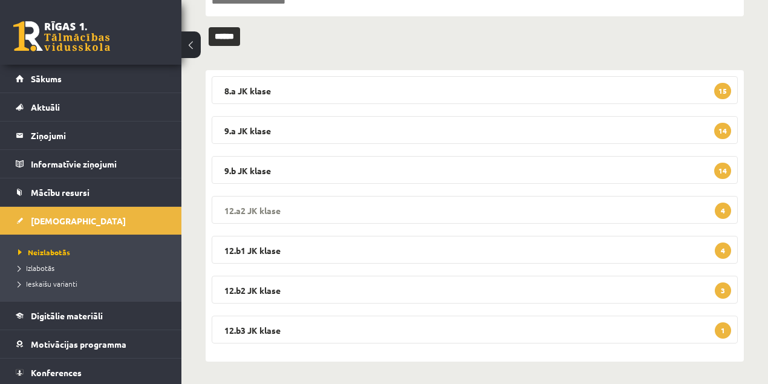
scroll to position [147, 0]
click at [252, 211] on legend "12.a2 [PERSON_NAME] 4" at bounding box center [475, 209] width 526 height 28
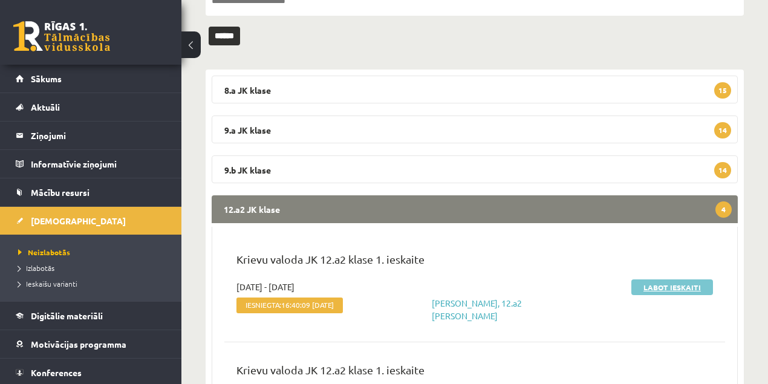
click at [672, 290] on link "Labot ieskaiti" at bounding box center [673, 287] width 82 height 16
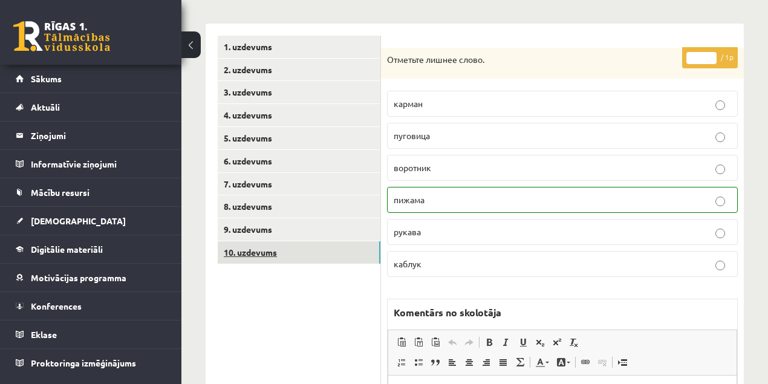
click at [266, 253] on link "10. uzdevums" at bounding box center [299, 252] width 163 height 22
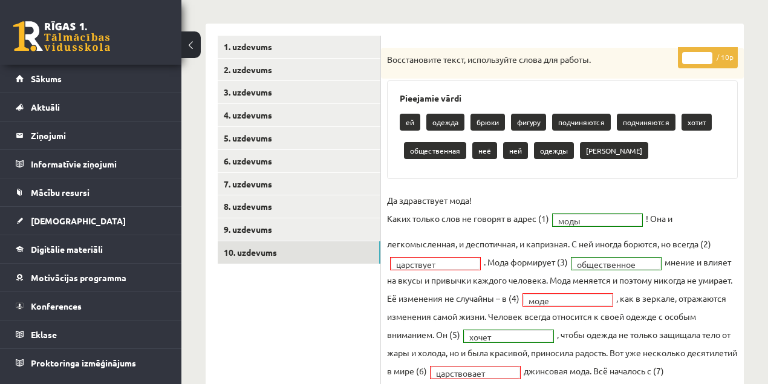
type input "*"
click at [709, 54] on input "*" at bounding box center [697, 58] width 30 height 12
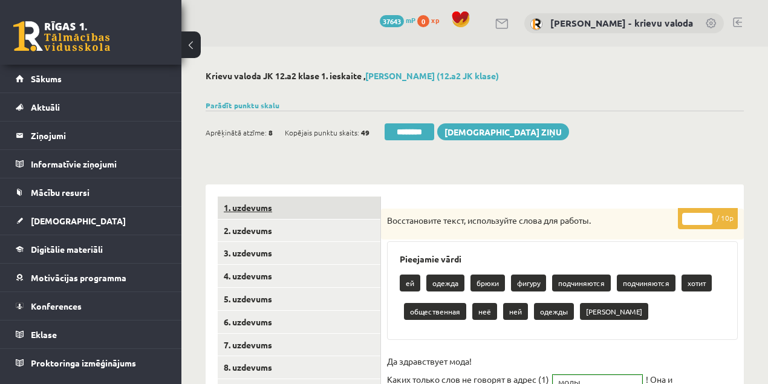
click at [254, 209] on link "1. uzdevums" at bounding box center [299, 208] width 163 height 22
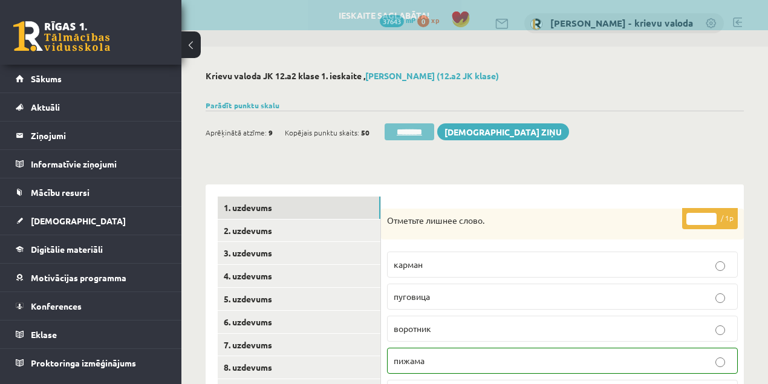
click at [404, 135] on input "********" at bounding box center [410, 131] width 50 height 17
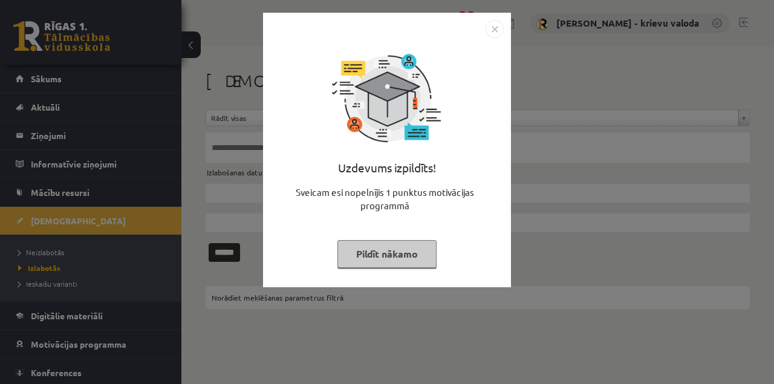
click at [394, 254] on button "Pildīt nākamo" at bounding box center [387, 254] width 99 height 28
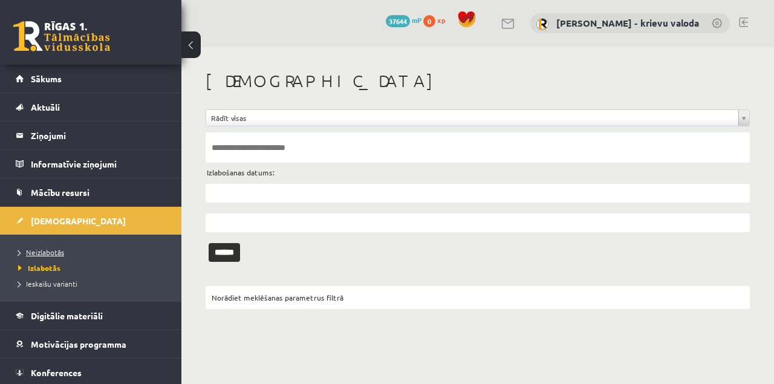
click at [39, 252] on span "Neizlabotās" at bounding box center [41, 252] width 46 height 10
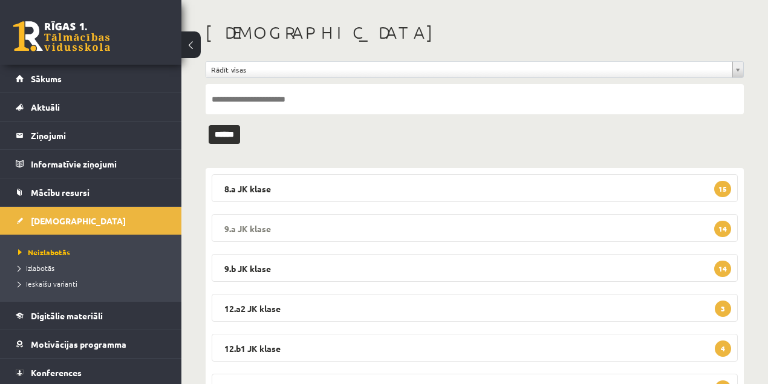
scroll to position [147, 0]
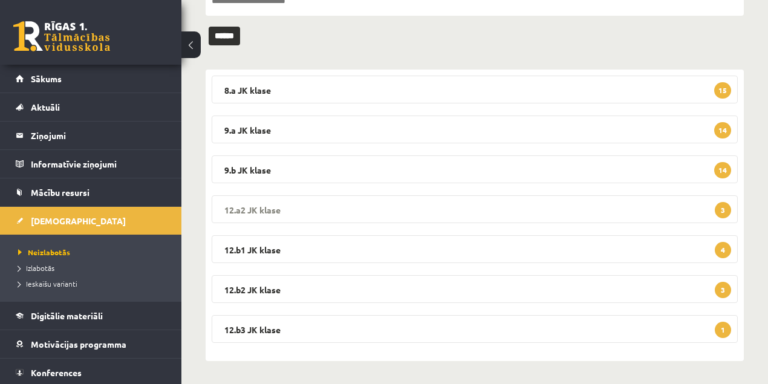
click at [258, 213] on legend "12.a2 JK klase 3" at bounding box center [475, 209] width 526 height 28
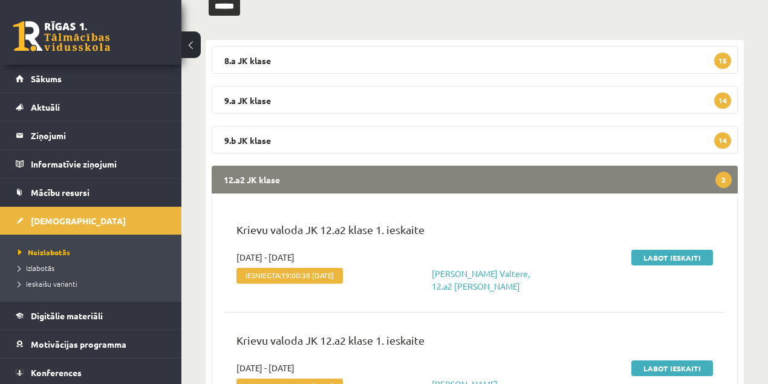
scroll to position [227, 0]
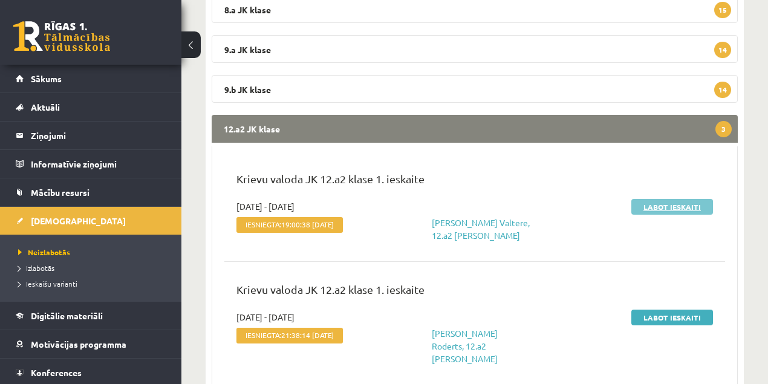
click at [673, 208] on link "Labot ieskaiti" at bounding box center [673, 207] width 82 height 16
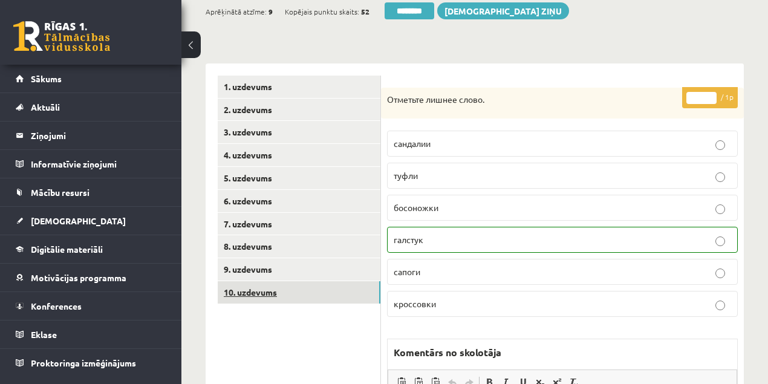
click at [263, 295] on link "10. uzdevums" at bounding box center [299, 292] width 163 height 22
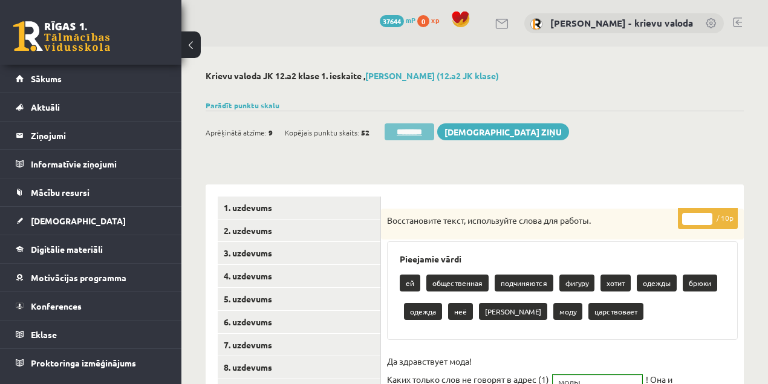
click at [423, 132] on input "********" at bounding box center [410, 131] width 50 height 17
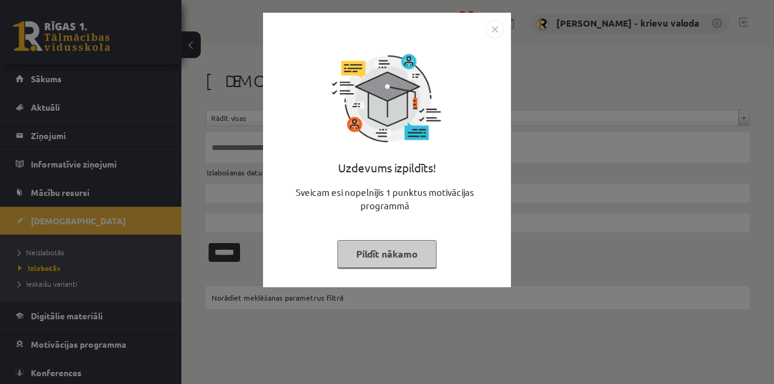
click at [399, 259] on button "Pildīt nākamo" at bounding box center [387, 254] width 99 height 28
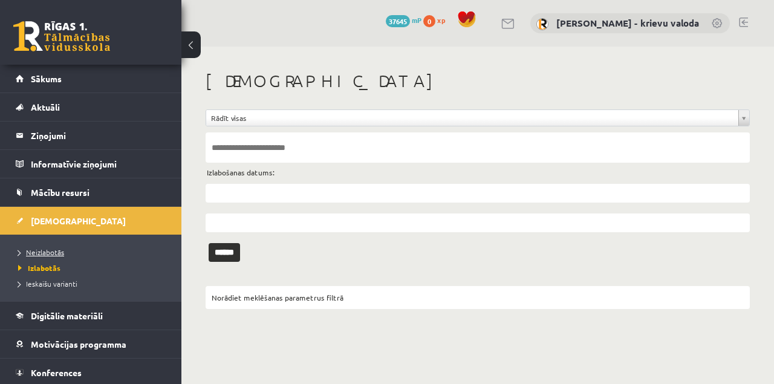
click at [41, 253] on span "Neizlabotās" at bounding box center [41, 252] width 46 height 10
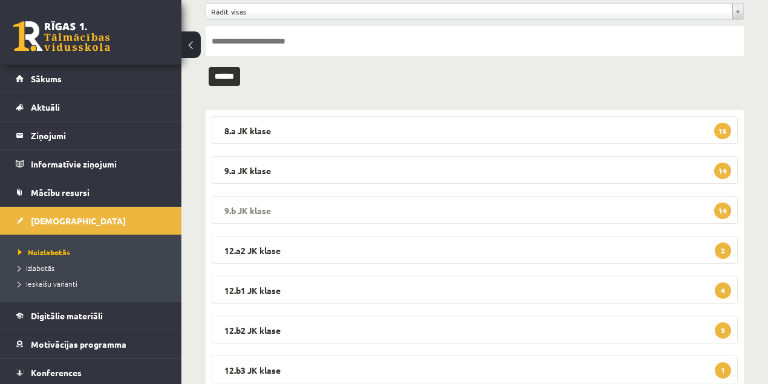
scroll to position [121, 0]
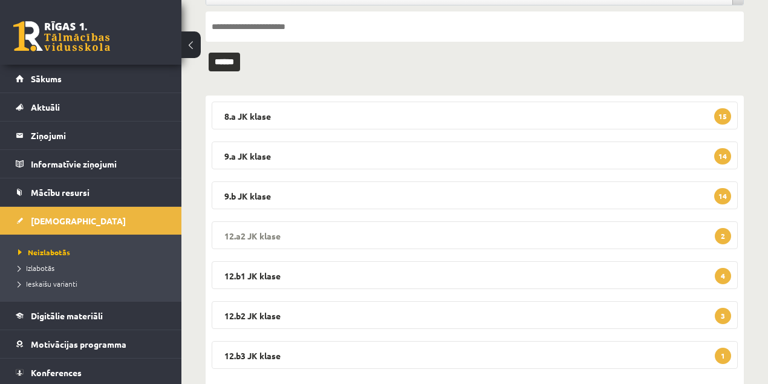
click at [263, 237] on legend "12.a2 JK klase 2" at bounding box center [475, 235] width 526 height 28
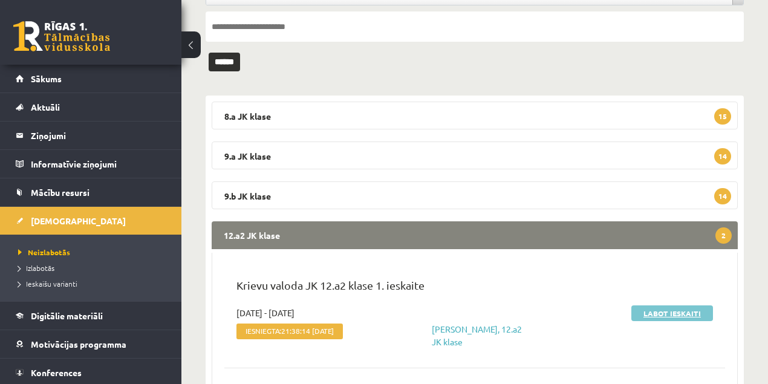
click at [671, 313] on link "Labot ieskaiti" at bounding box center [673, 313] width 82 height 16
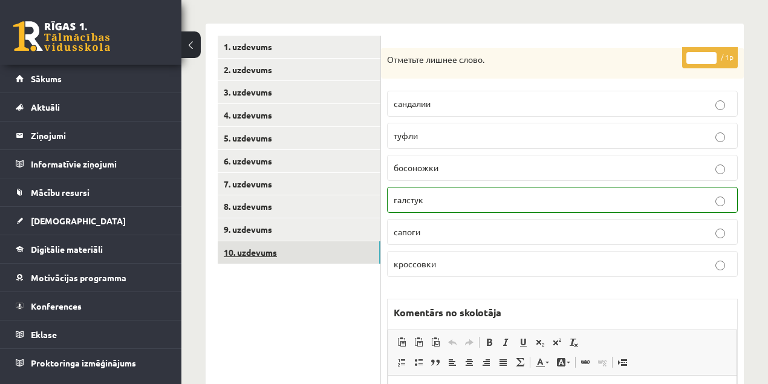
click at [261, 252] on link "10. uzdevums" at bounding box center [299, 252] width 163 height 22
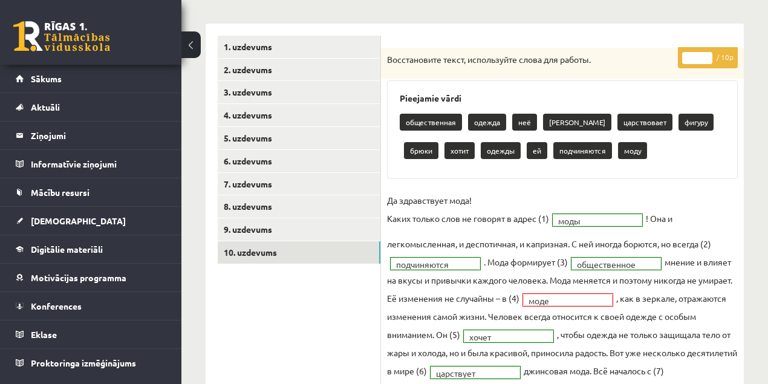
type input "*"
click at [710, 53] on input "*" at bounding box center [697, 58] width 30 height 12
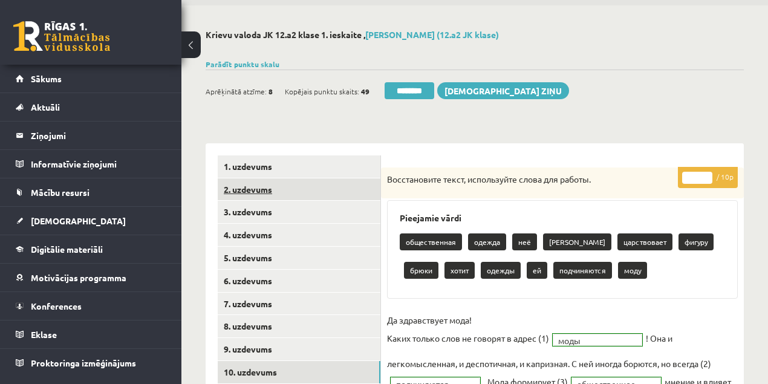
scroll to position [40, 0]
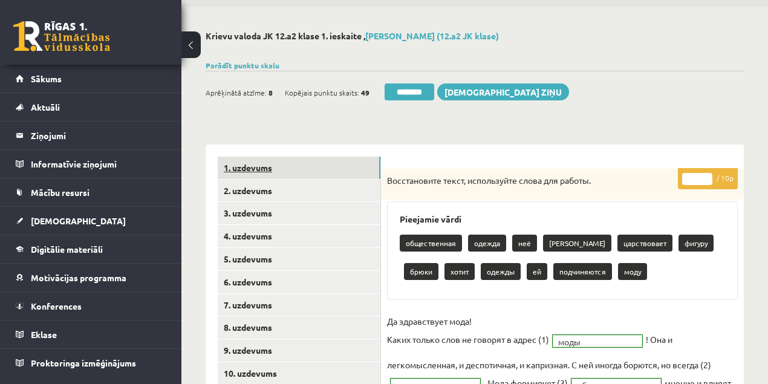
click at [258, 169] on link "1. uzdevums" at bounding box center [299, 168] width 163 height 22
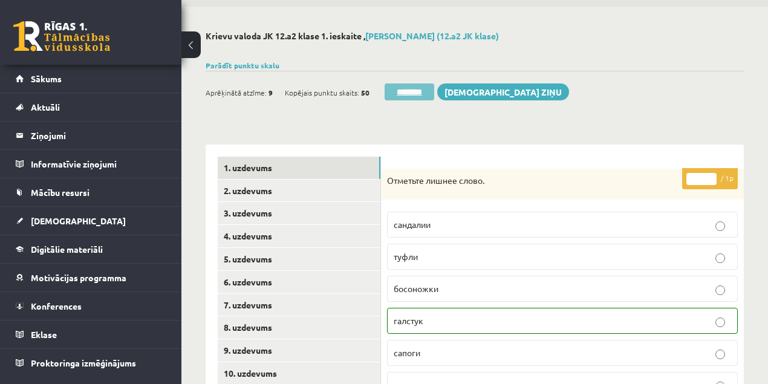
click at [408, 91] on input "********" at bounding box center [410, 91] width 50 height 17
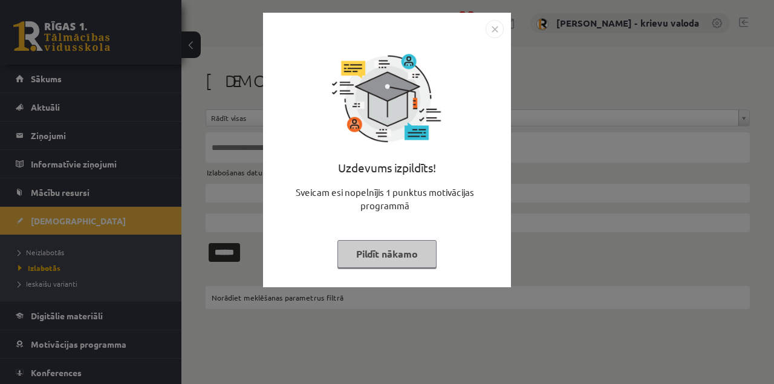
click at [385, 259] on button "Pildīt nākamo" at bounding box center [387, 254] width 99 height 28
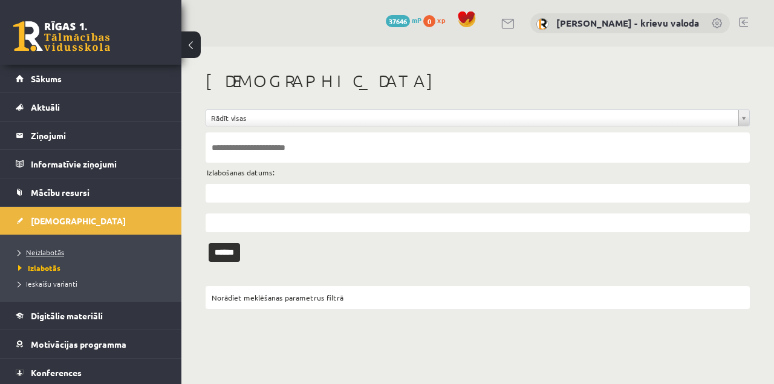
click at [56, 250] on span "Neizlabotās" at bounding box center [41, 252] width 46 height 10
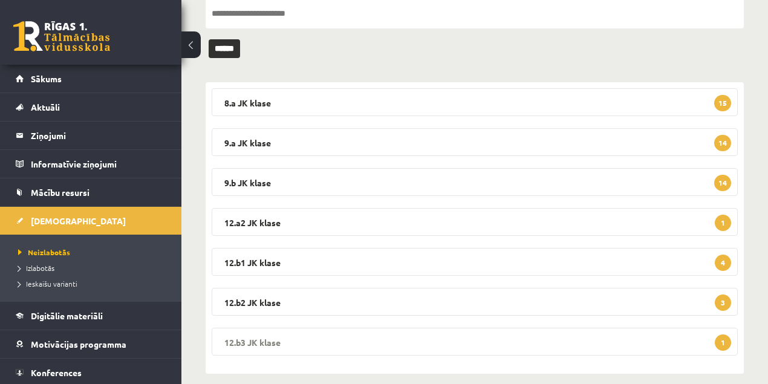
scroll to position [147, 0]
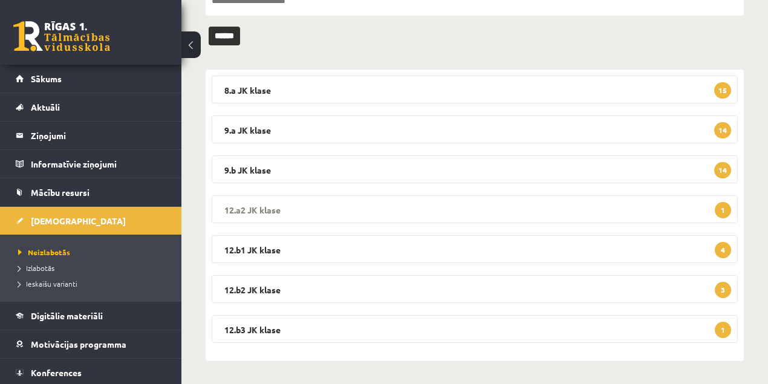
click at [256, 206] on legend "12.a2 JK klase 1" at bounding box center [475, 209] width 526 height 28
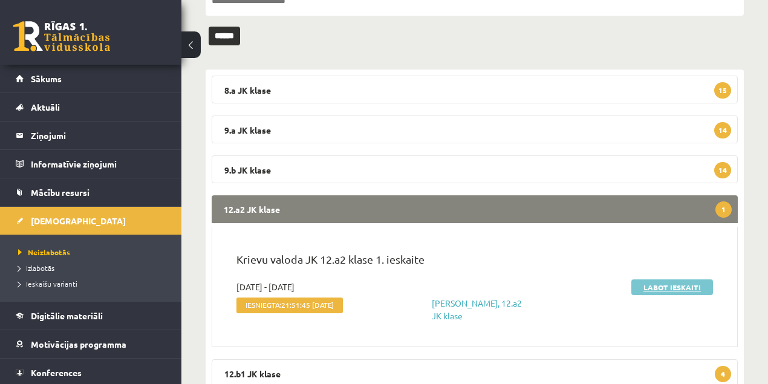
click at [681, 288] on link "Labot ieskaiti" at bounding box center [673, 287] width 82 height 16
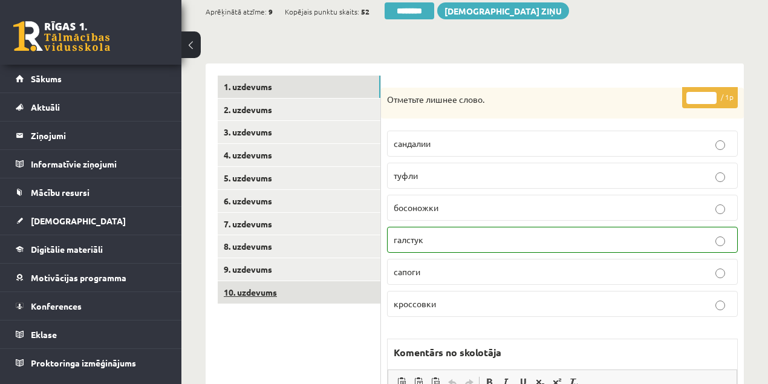
click at [250, 297] on link "10. uzdevums" at bounding box center [299, 292] width 163 height 22
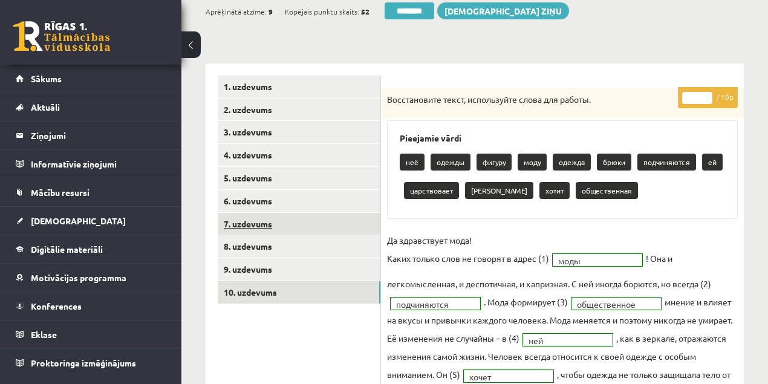
scroll to position [40, 0]
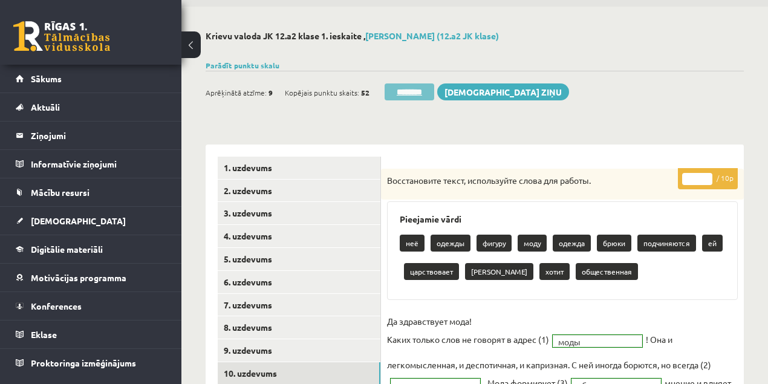
click at [417, 93] on input "********" at bounding box center [410, 91] width 50 height 17
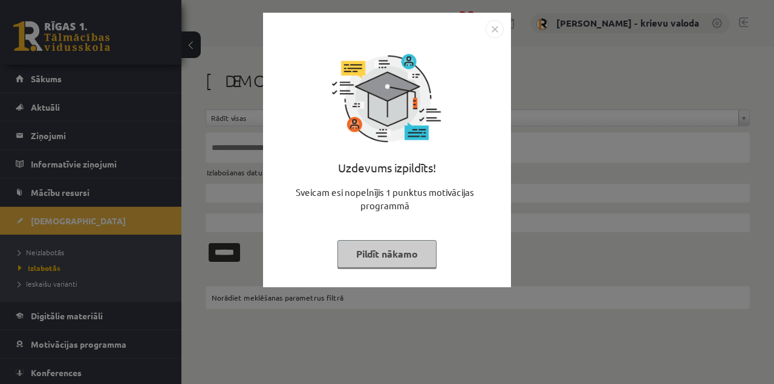
click at [396, 253] on button "Pildīt nākamo" at bounding box center [387, 254] width 99 height 28
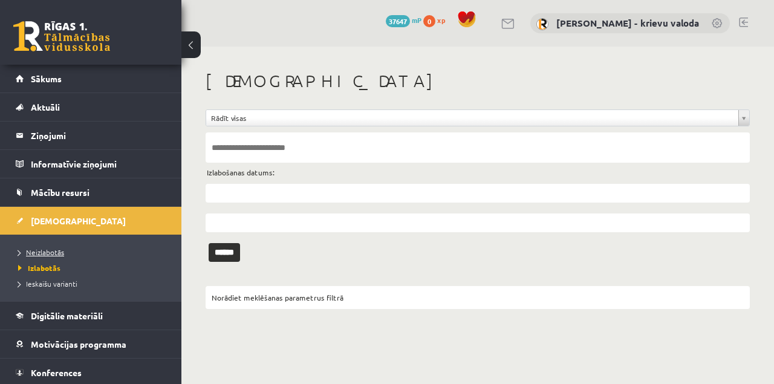
click at [52, 251] on span "Neizlabotās" at bounding box center [41, 252] width 46 height 10
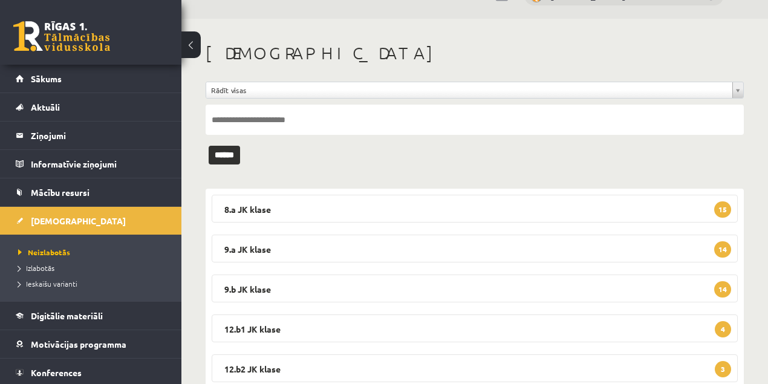
scroll to position [40, 0]
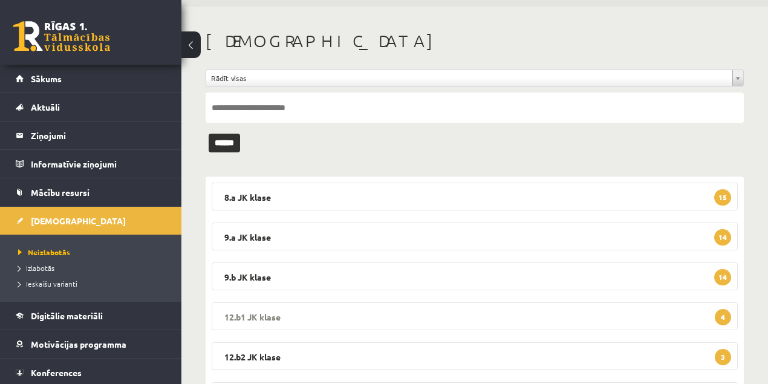
click at [263, 317] on legend "12.b1 JK klase 4" at bounding box center [475, 316] width 526 height 28
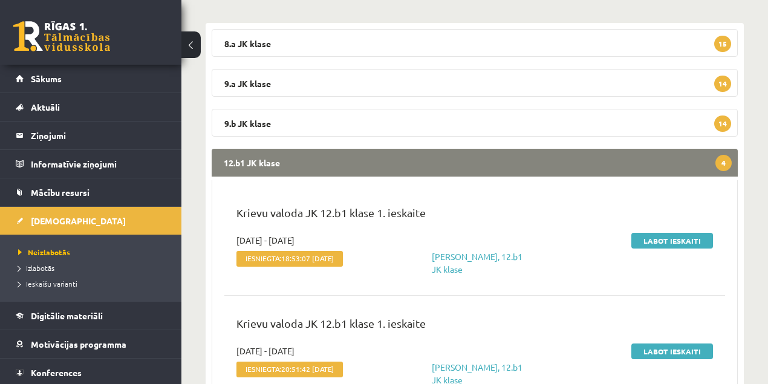
scroll to position [201, 0]
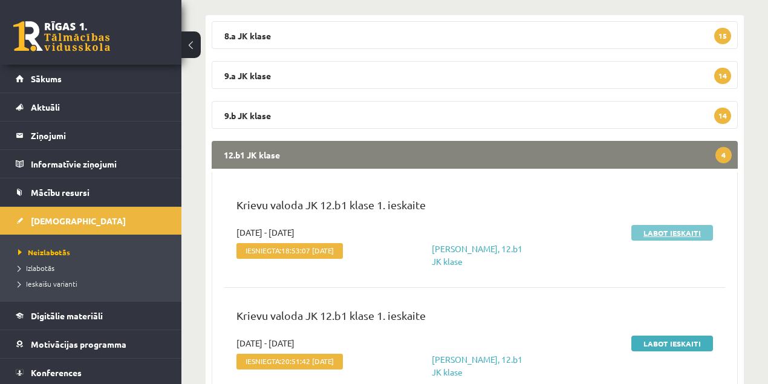
click at [670, 235] on link "Labot ieskaiti" at bounding box center [673, 233] width 82 height 16
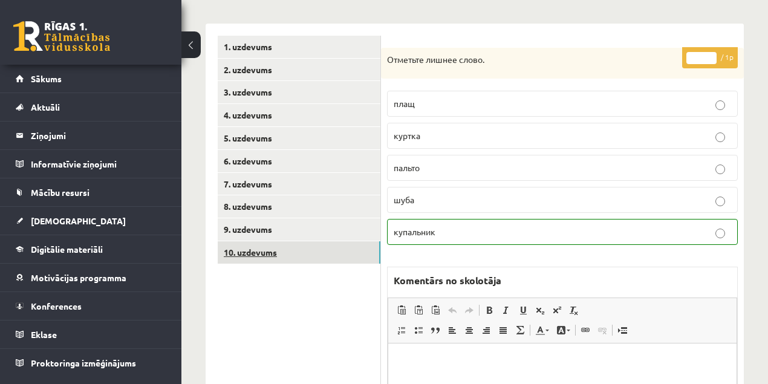
click at [243, 258] on link "10. uzdevums" at bounding box center [299, 252] width 163 height 22
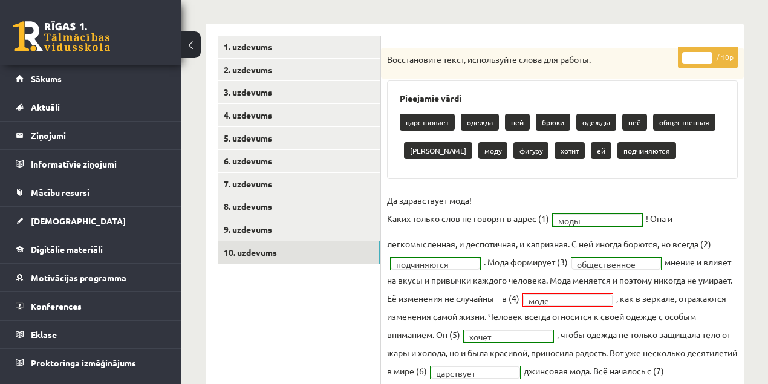
type input "*"
click at [708, 53] on input "*" at bounding box center [697, 58] width 30 height 12
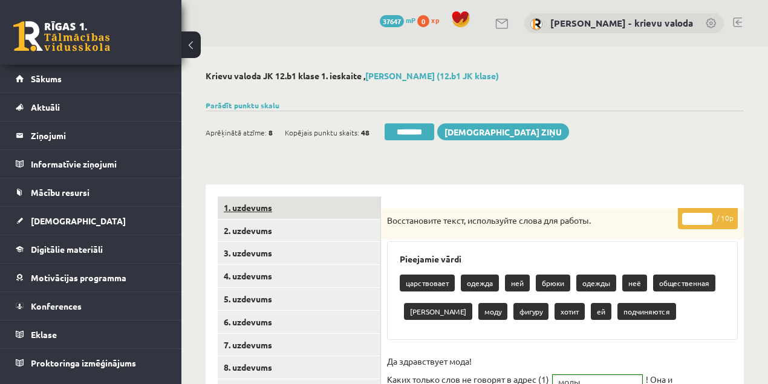
click at [253, 209] on link "1. uzdevums" at bounding box center [299, 208] width 163 height 22
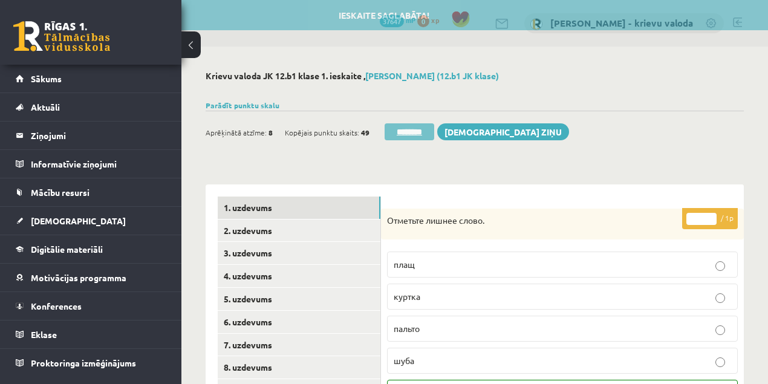
click at [416, 131] on input "********" at bounding box center [410, 131] width 50 height 17
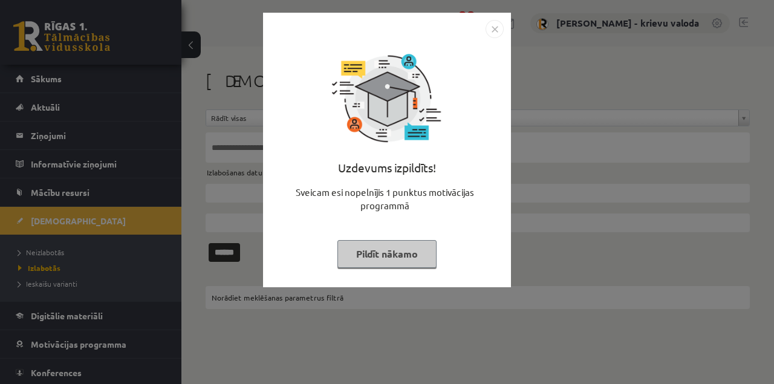
click at [409, 255] on button "Pildīt nākamo" at bounding box center [387, 254] width 99 height 28
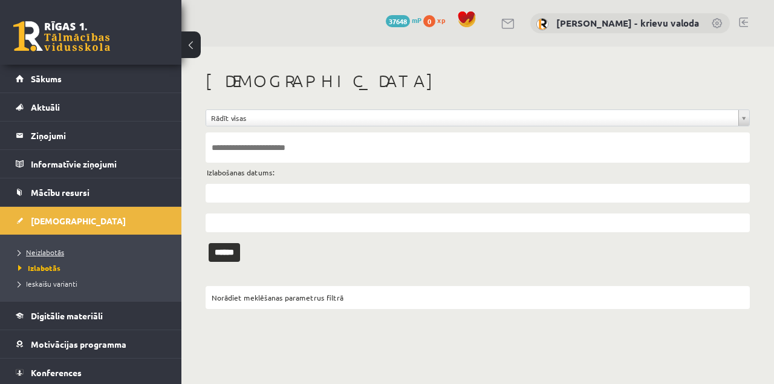
click at [53, 251] on span "Neizlabotās" at bounding box center [41, 252] width 46 height 10
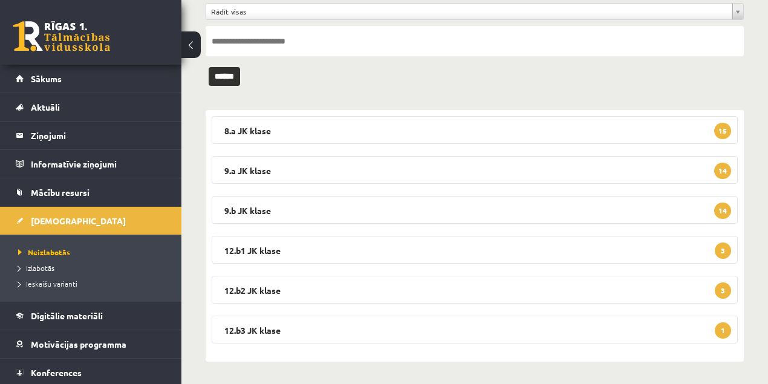
scroll to position [107, 0]
click at [243, 250] on legend "12.b1 JK klase 3" at bounding box center [475, 249] width 526 height 28
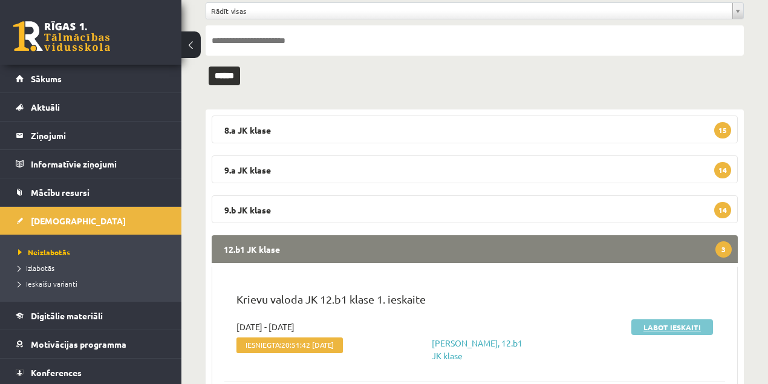
click at [680, 325] on link "Labot ieskaiti" at bounding box center [673, 327] width 82 height 16
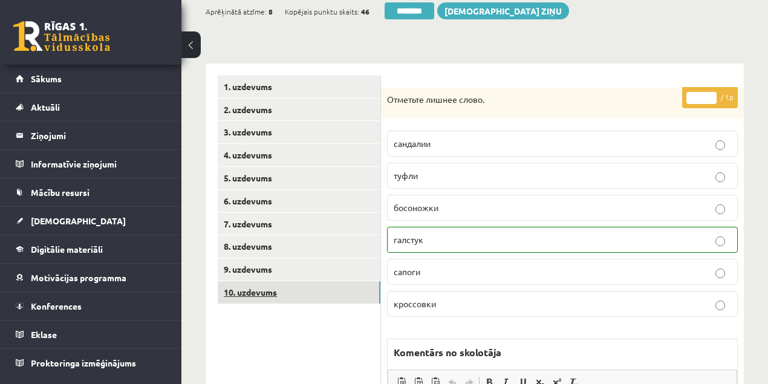
click at [251, 294] on link "10. uzdevums" at bounding box center [299, 292] width 163 height 22
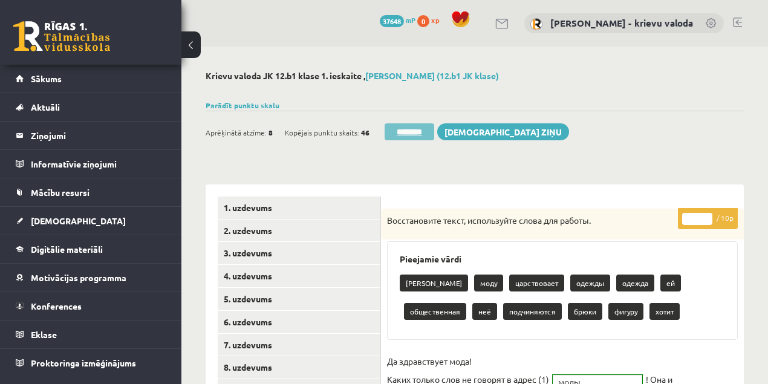
click at [420, 131] on input "********" at bounding box center [410, 131] width 50 height 17
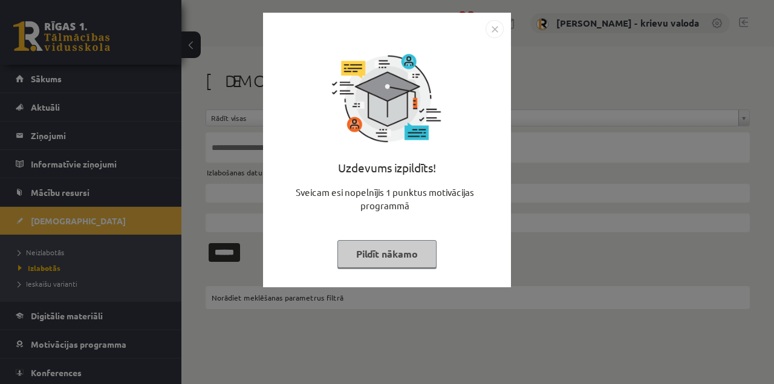
click at [410, 250] on button "Pildīt nākamo" at bounding box center [387, 254] width 99 height 28
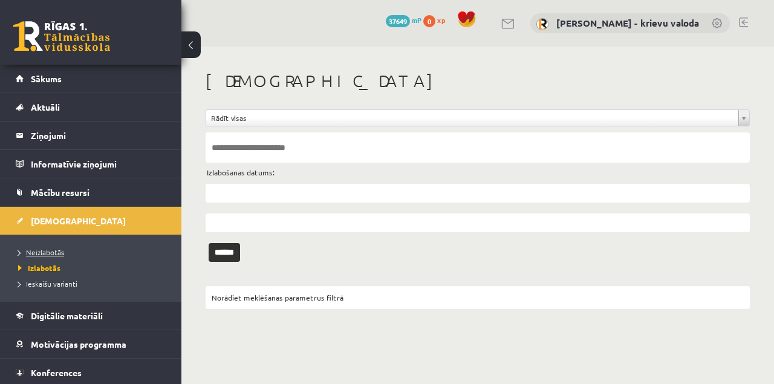
click at [57, 250] on span "Neizlabotās" at bounding box center [41, 252] width 46 height 10
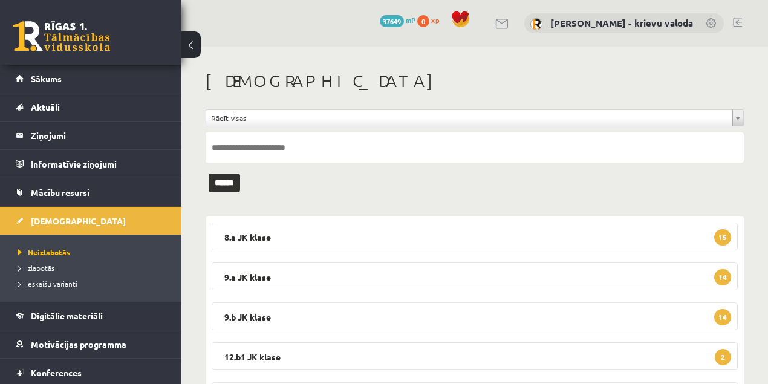
scroll to position [107, 0]
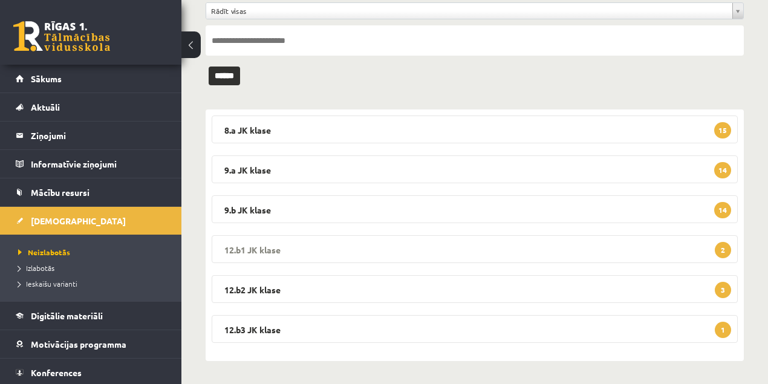
click at [260, 250] on legend "12.b1 JK klase 2" at bounding box center [475, 249] width 526 height 28
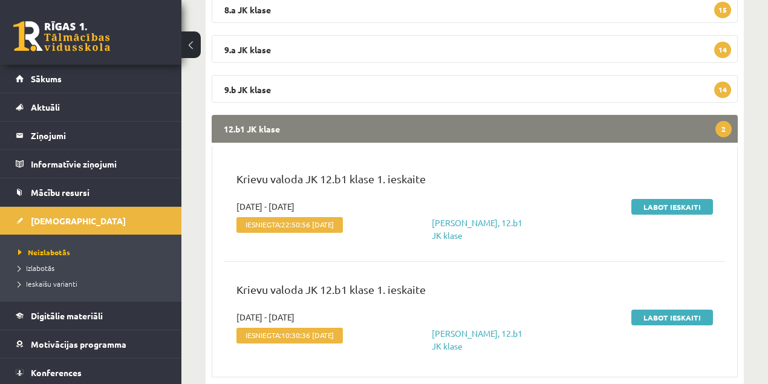
scroll to position [228, 0]
click at [670, 209] on link "Labot ieskaiti" at bounding box center [673, 206] width 82 height 16
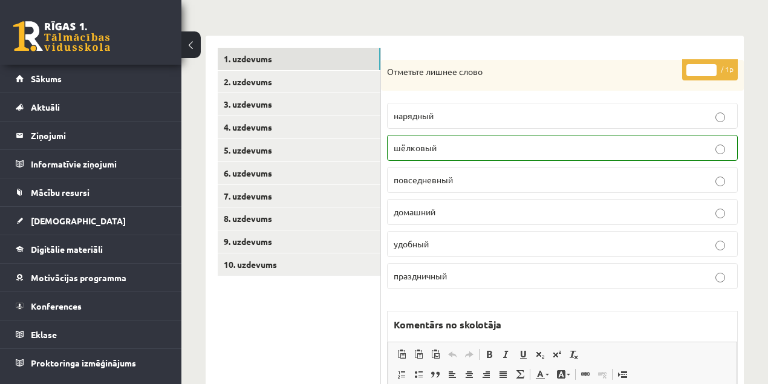
scroll to position [161, 0]
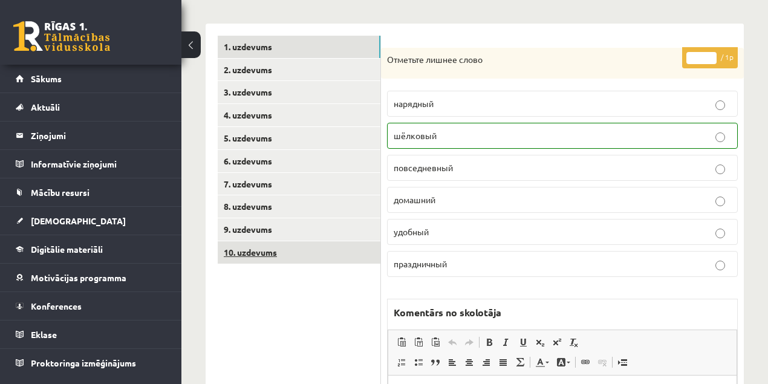
click at [255, 255] on link "10. uzdevums" at bounding box center [299, 252] width 163 height 22
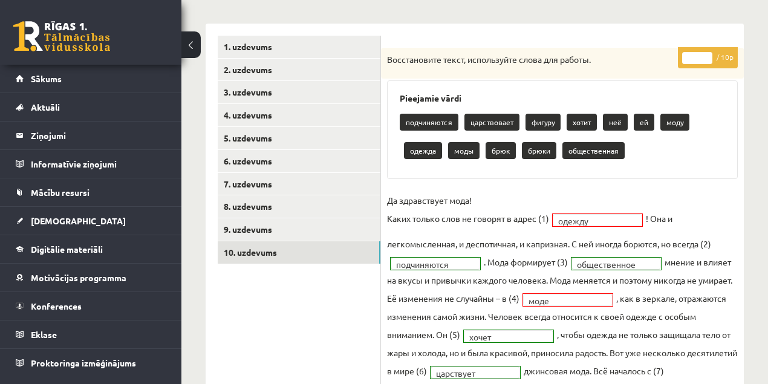
scroll to position [0, 0]
type input "*"
click at [709, 54] on input "*" at bounding box center [697, 58] width 30 height 12
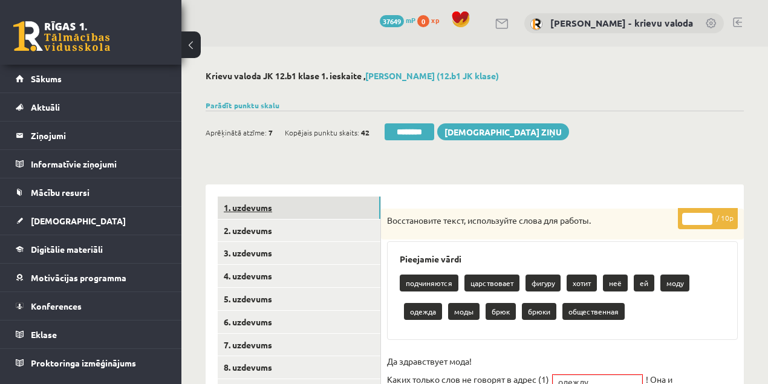
click at [250, 211] on link "1. uzdevums" at bounding box center [299, 208] width 163 height 22
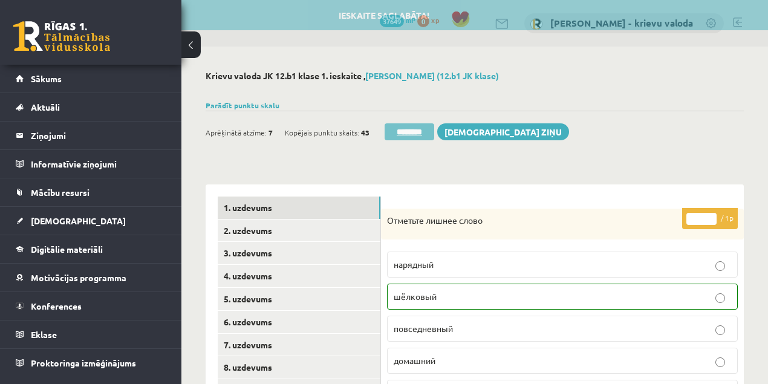
click at [422, 133] on input "********" at bounding box center [410, 131] width 50 height 17
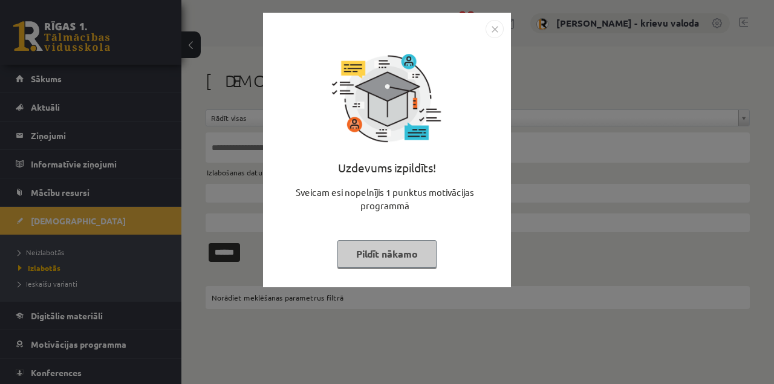
click at [409, 257] on button "Pildīt nākamo" at bounding box center [387, 254] width 99 height 28
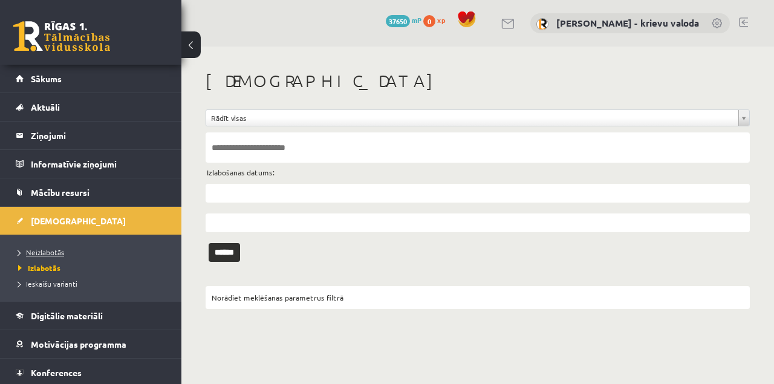
click at [57, 250] on span "Neizlabotās" at bounding box center [41, 252] width 46 height 10
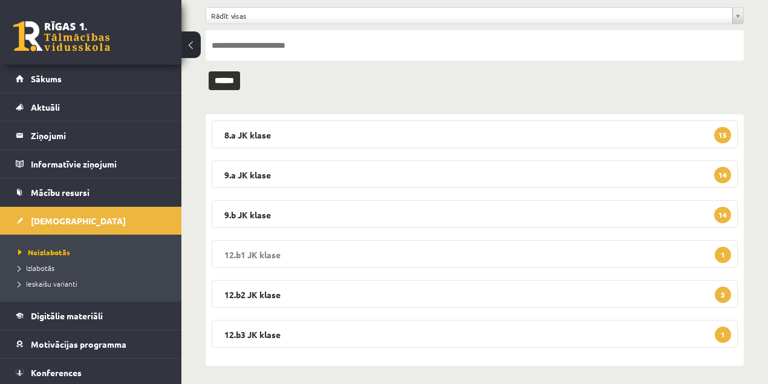
scroll to position [107, 0]
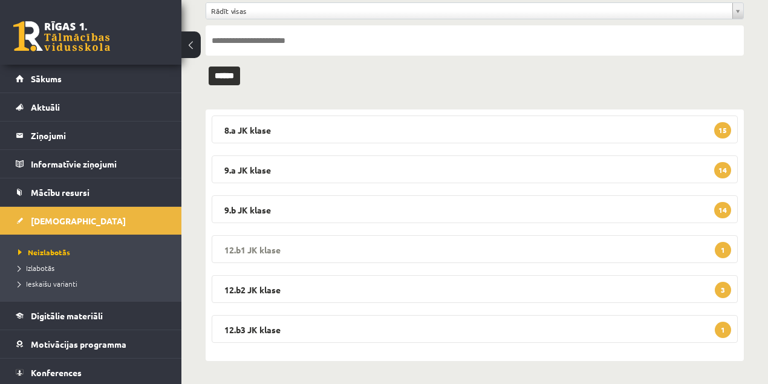
click at [255, 248] on legend "12.b1 JK klase 1" at bounding box center [475, 249] width 526 height 28
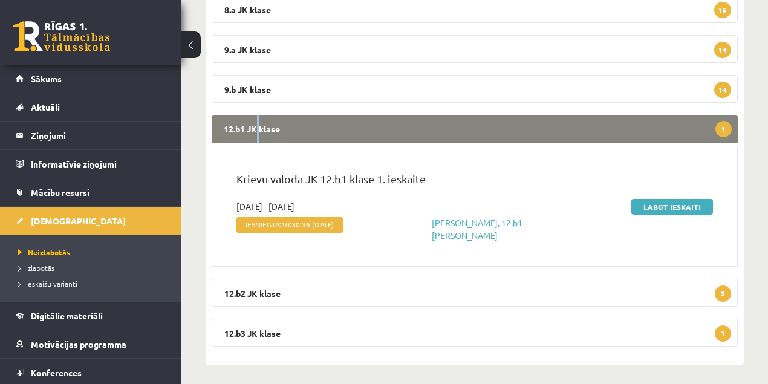
scroll to position [231, 0]
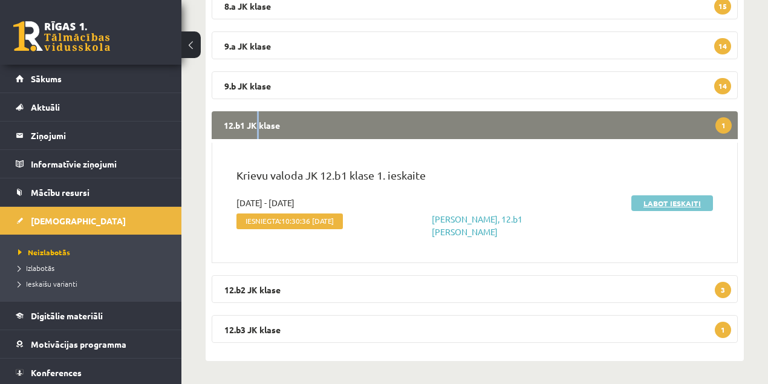
click at [668, 203] on link "Labot ieskaiti" at bounding box center [673, 203] width 82 height 16
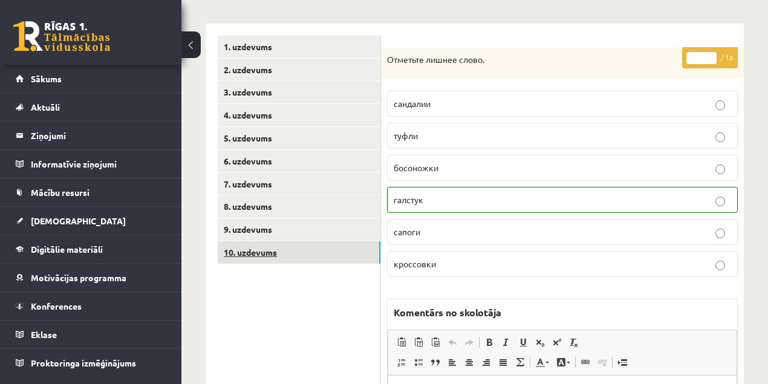
click at [241, 253] on link "10. uzdevums" at bounding box center [299, 252] width 163 height 22
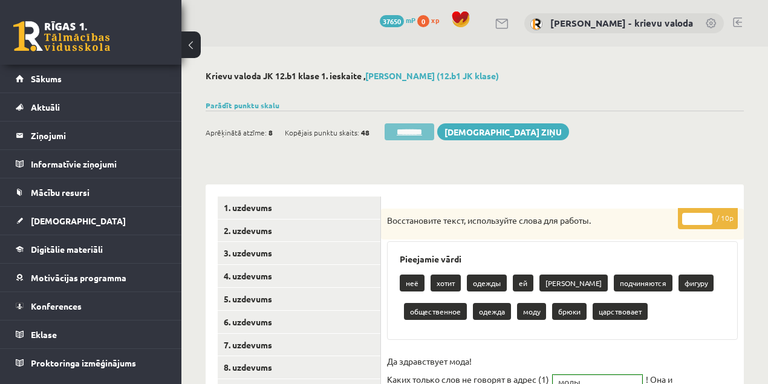
click at [423, 131] on input "********" at bounding box center [410, 131] width 50 height 17
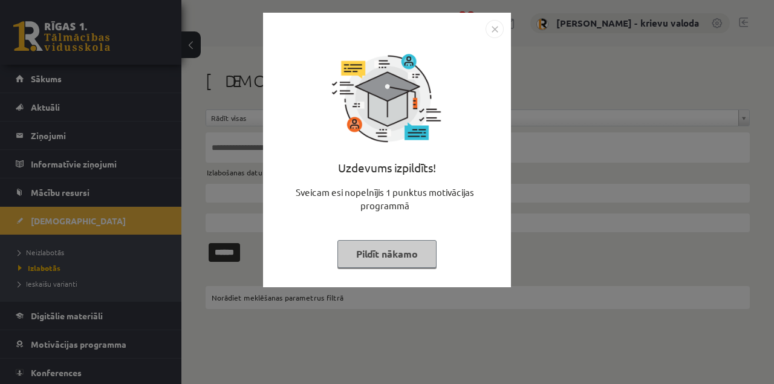
click at [389, 256] on button "Pildīt nākamo" at bounding box center [387, 254] width 99 height 28
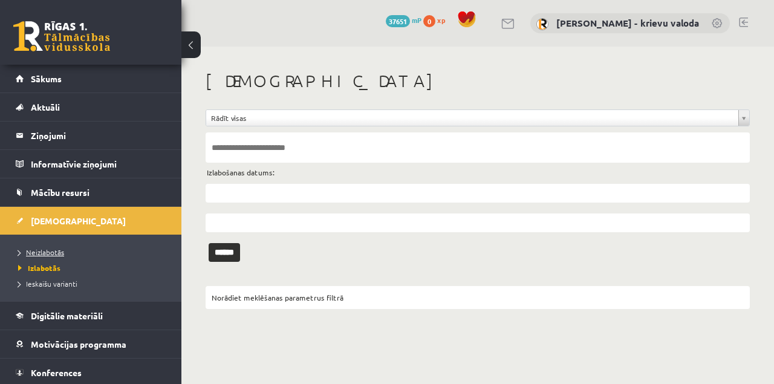
click at [38, 252] on span "Neizlabotās" at bounding box center [41, 252] width 46 height 10
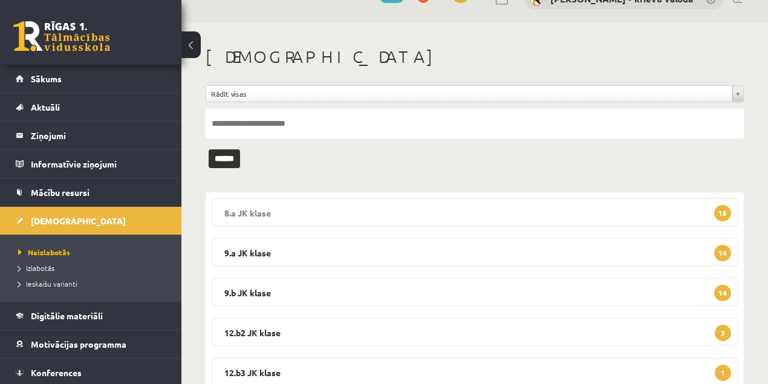
scroll to position [67, 0]
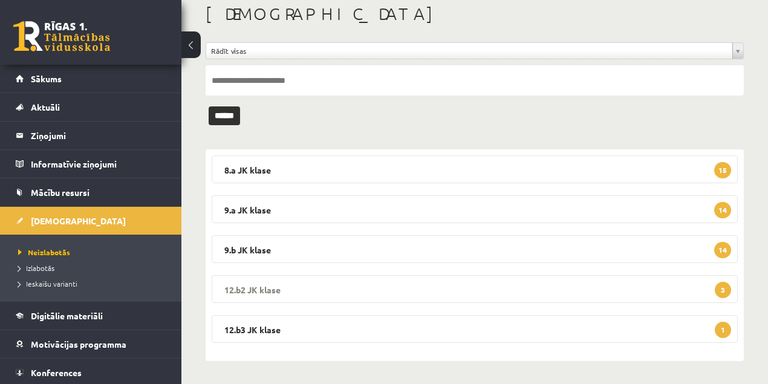
click at [247, 285] on legend "12.b2 [PERSON_NAME] 3" at bounding box center [475, 289] width 526 height 28
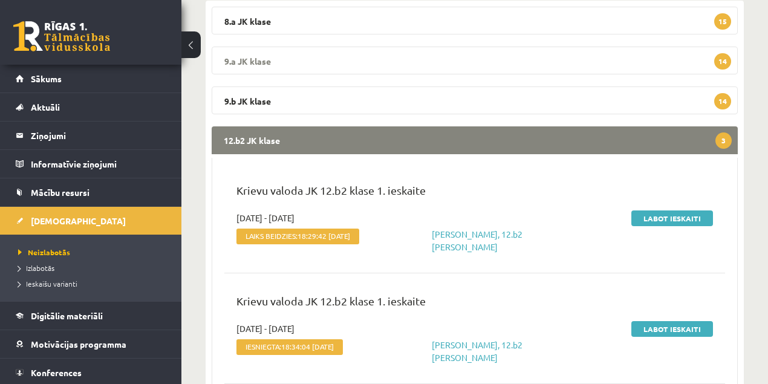
scroll to position [229, 0]
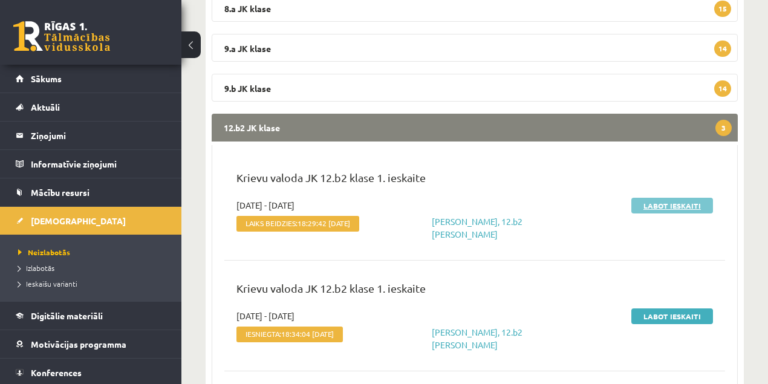
click at [674, 206] on link "Labot ieskaiti" at bounding box center [673, 206] width 82 height 16
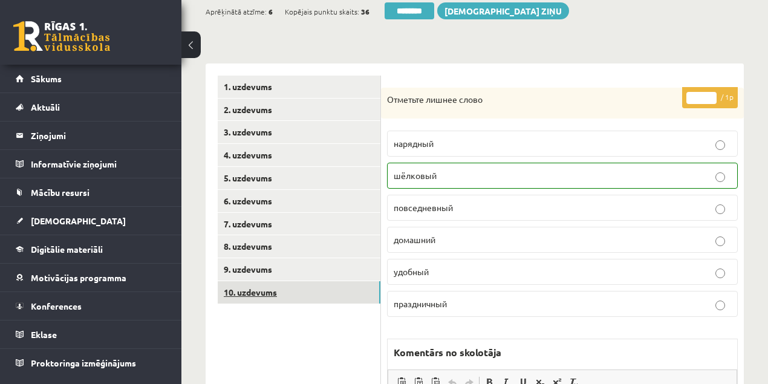
click at [263, 292] on link "10. uzdevums" at bounding box center [299, 292] width 163 height 22
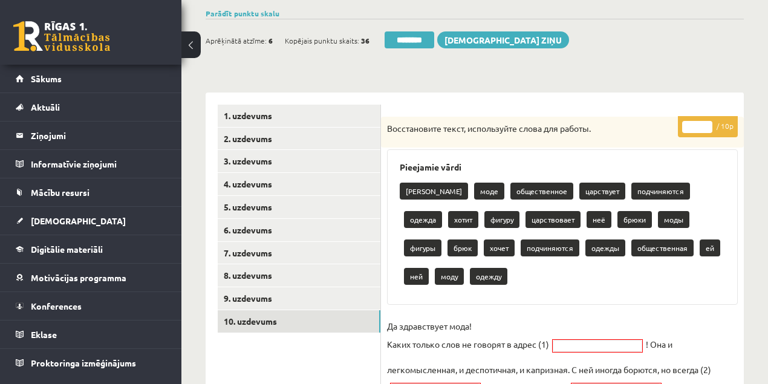
scroll to position [40, 0]
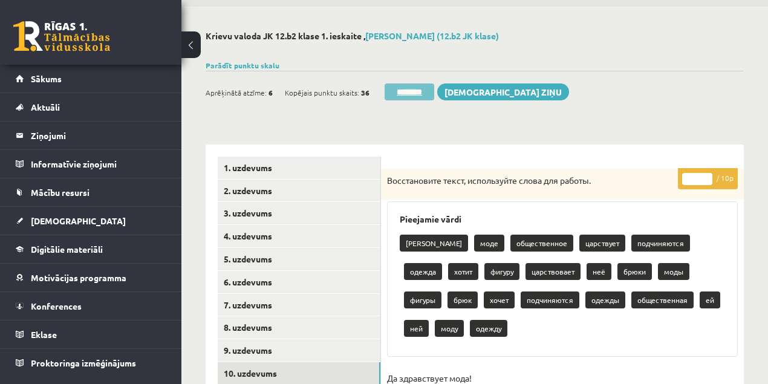
click at [420, 94] on input "********" at bounding box center [410, 91] width 50 height 17
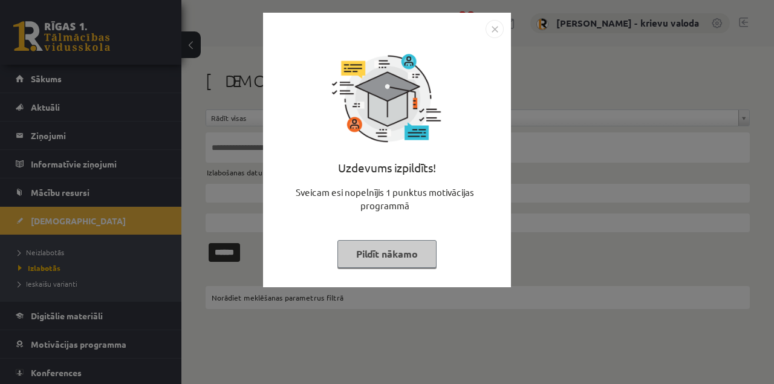
click at [399, 260] on button "Pildīt nākamo" at bounding box center [387, 254] width 99 height 28
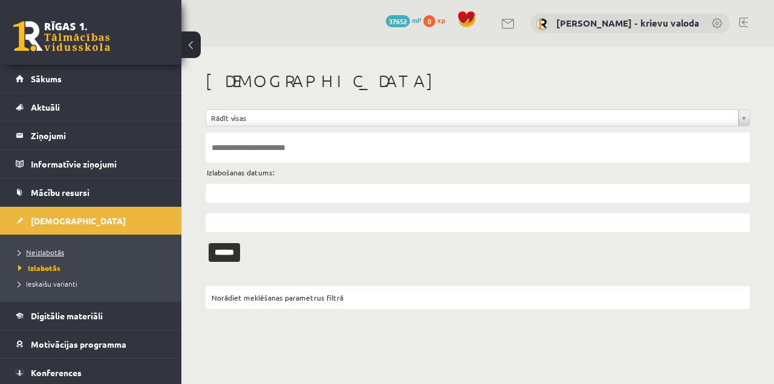
click at [47, 253] on span "Neizlabotās" at bounding box center [41, 252] width 46 height 10
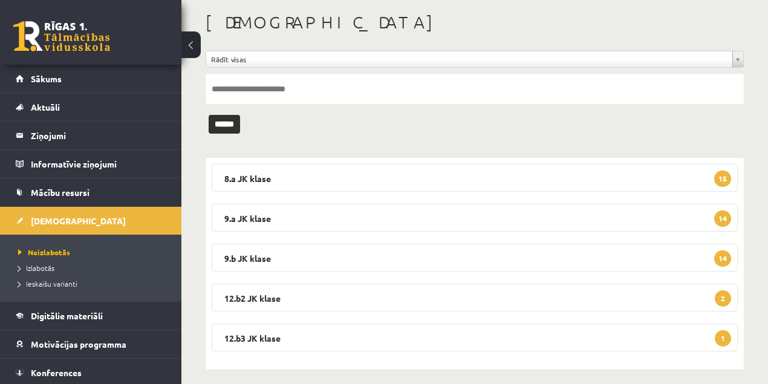
scroll to position [67, 0]
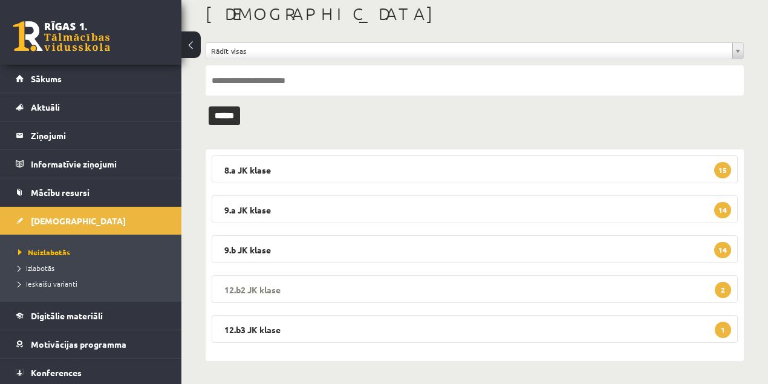
click at [267, 287] on legend "12.b2 JK klase 2" at bounding box center [475, 289] width 526 height 28
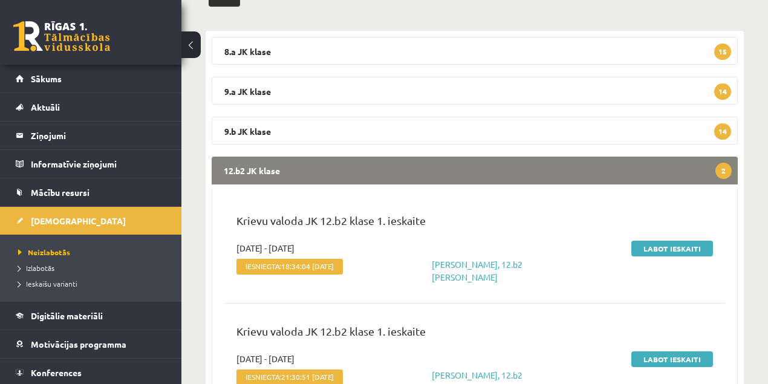
scroll to position [188, 0]
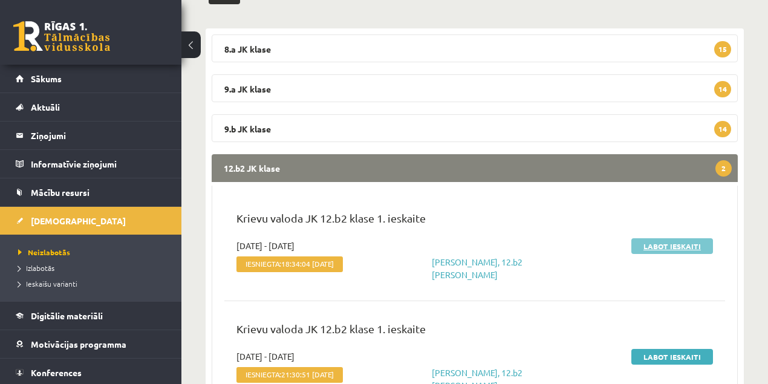
click at [682, 249] on link "Labot ieskaiti" at bounding box center [673, 246] width 82 height 16
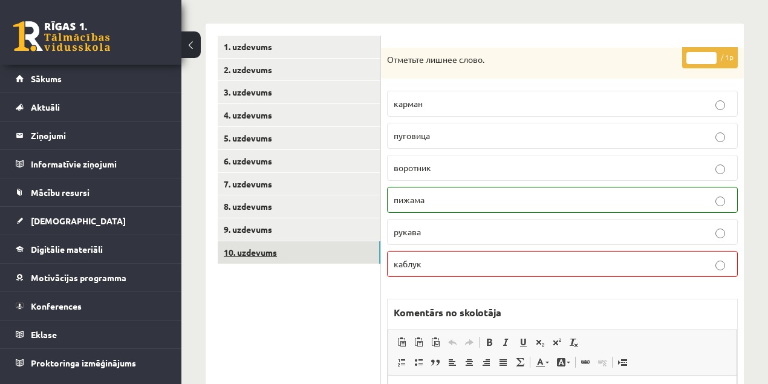
click at [243, 256] on link "10. uzdevums" at bounding box center [299, 252] width 163 height 22
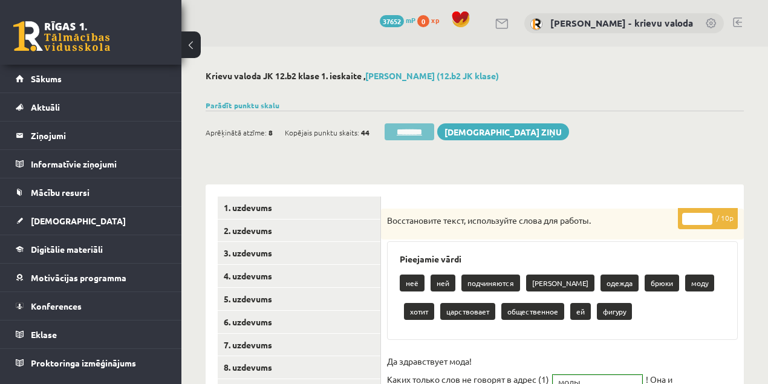
click at [423, 132] on input "********" at bounding box center [410, 131] width 50 height 17
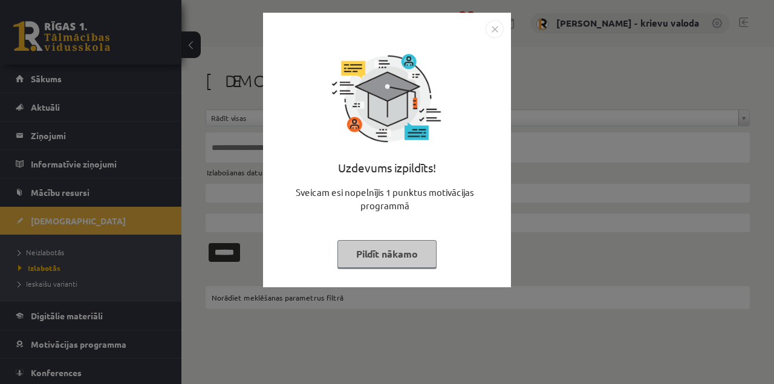
click at [382, 256] on button "Pildīt nākamo" at bounding box center [387, 254] width 99 height 28
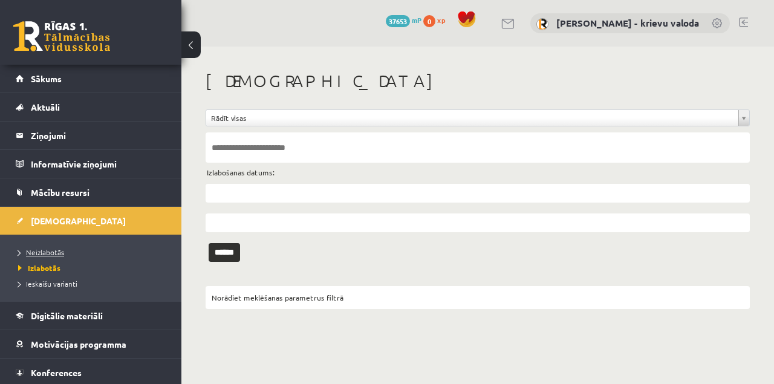
click at [38, 249] on span "Neizlabotās" at bounding box center [41, 252] width 46 height 10
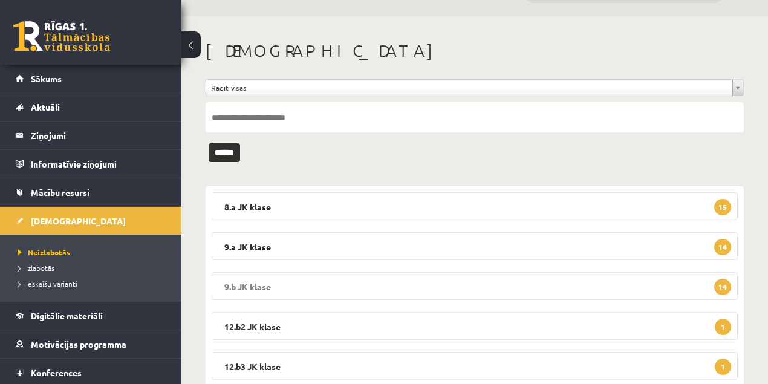
scroll to position [67, 0]
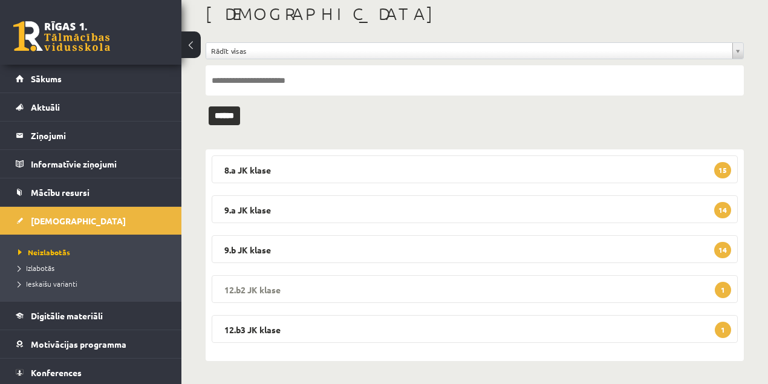
click at [250, 287] on legend "12.b2 JK klase 1" at bounding box center [475, 289] width 526 height 28
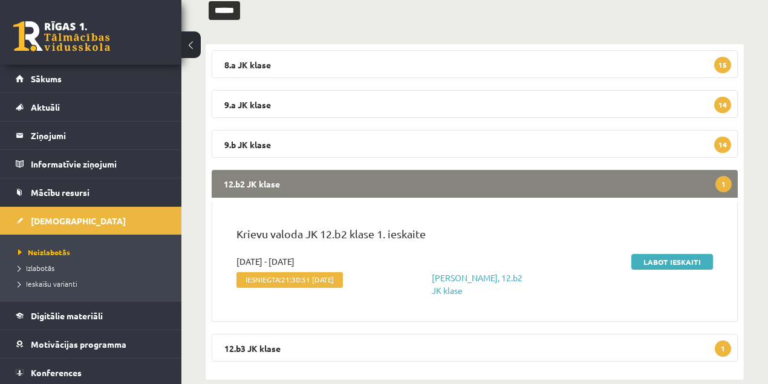
scroll to position [188, 0]
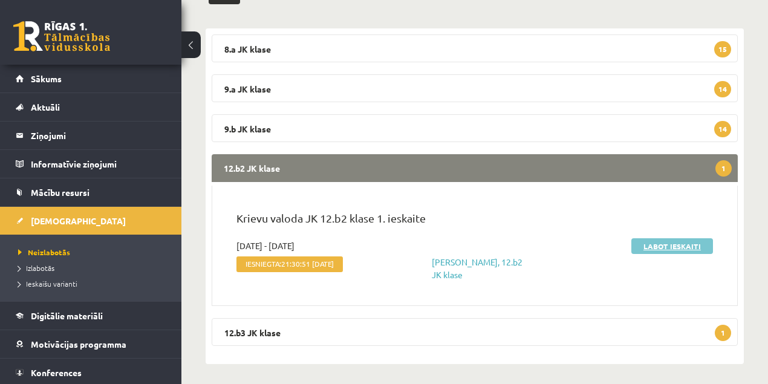
click at [675, 248] on link "Labot ieskaiti" at bounding box center [673, 246] width 82 height 16
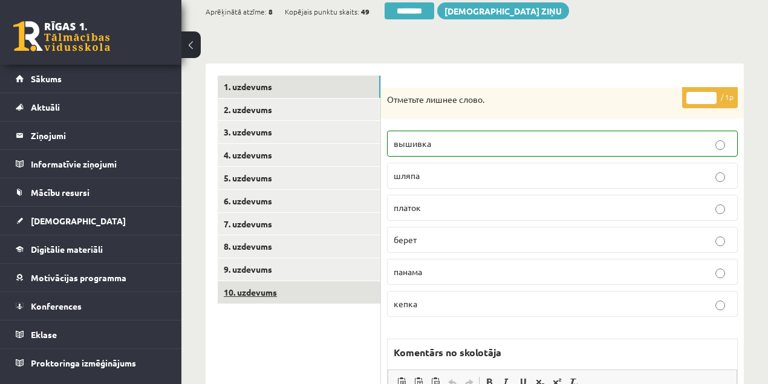
click at [248, 292] on link "10. uzdevums" at bounding box center [299, 292] width 163 height 22
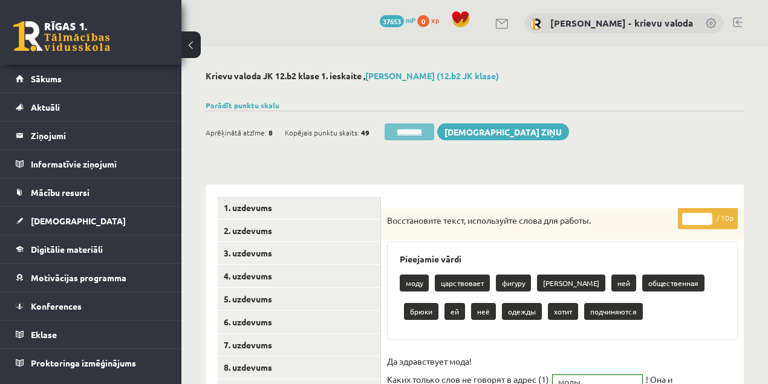
click at [419, 132] on input "********" at bounding box center [410, 131] width 50 height 17
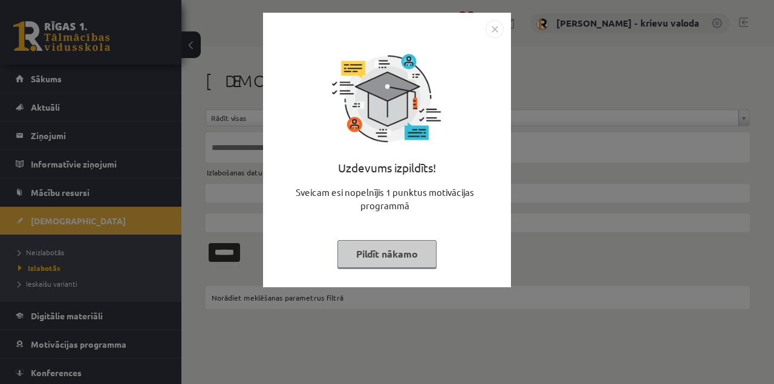
click at [350, 254] on button "Pildīt nākamo" at bounding box center [387, 254] width 99 height 28
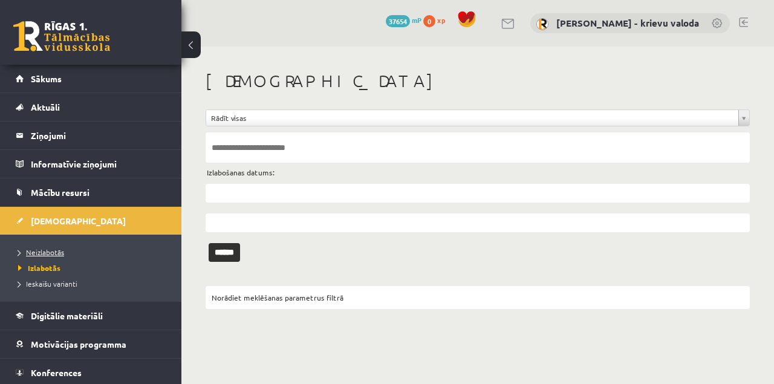
click at [51, 254] on span "Neizlabotās" at bounding box center [41, 252] width 46 height 10
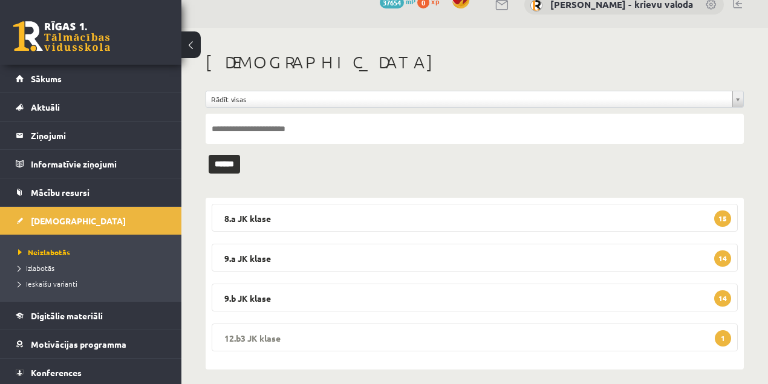
scroll to position [27, 0]
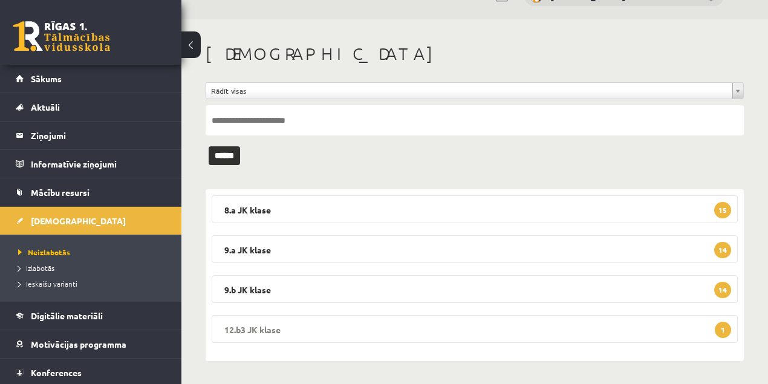
click at [259, 327] on legend "12.b3 JK klase 1" at bounding box center [475, 329] width 526 height 28
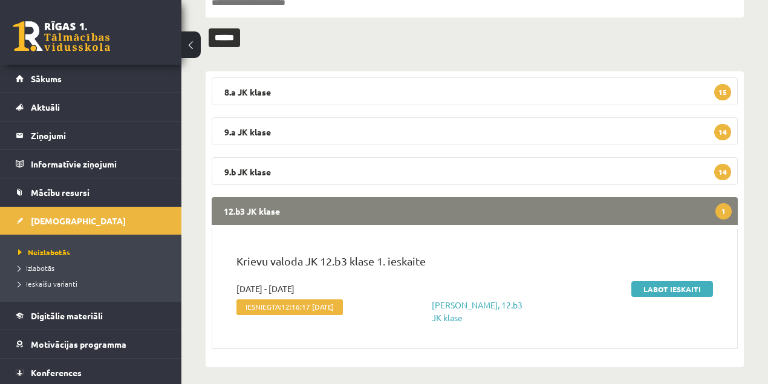
scroll to position [149, 0]
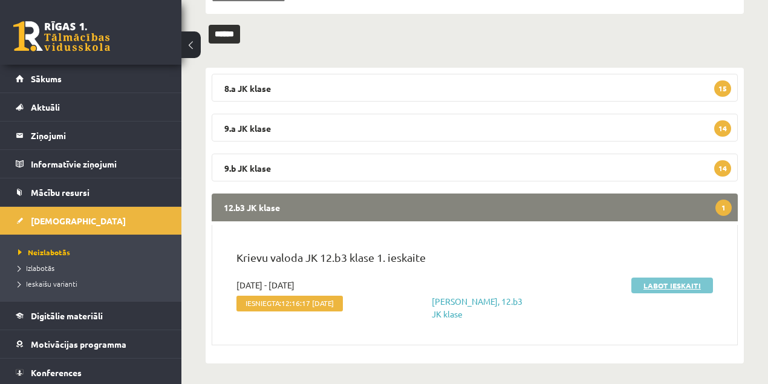
click at [687, 286] on link "Labot ieskaiti" at bounding box center [673, 286] width 82 height 16
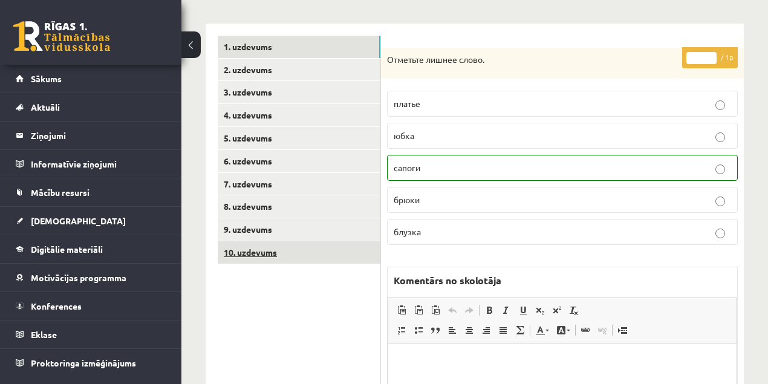
click at [265, 254] on link "10. uzdevums" at bounding box center [299, 252] width 163 height 22
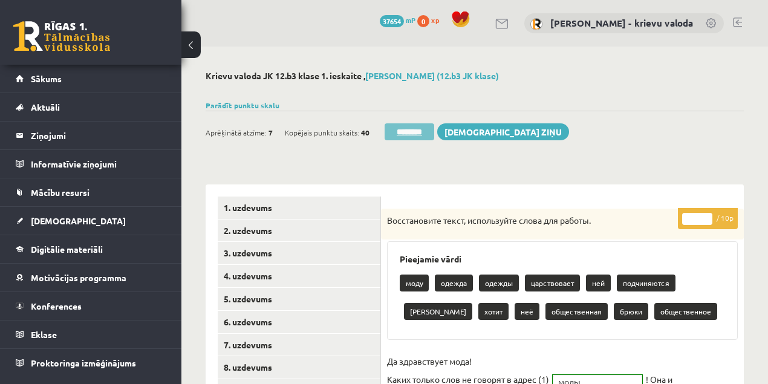
click at [410, 131] on input "********" at bounding box center [410, 131] width 50 height 17
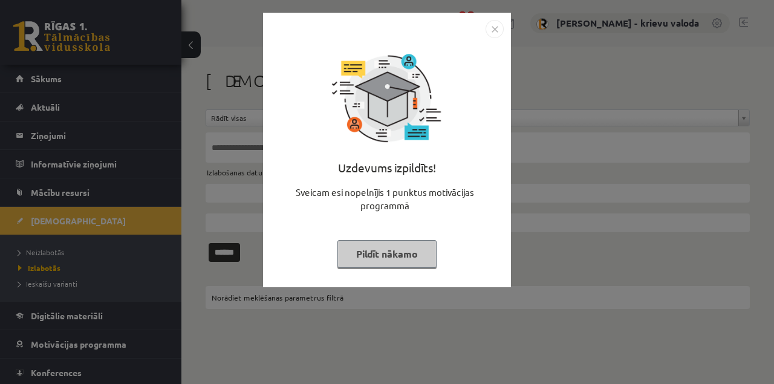
click at [398, 256] on button "Pildīt nākamo" at bounding box center [387, 254] width 99 height 28
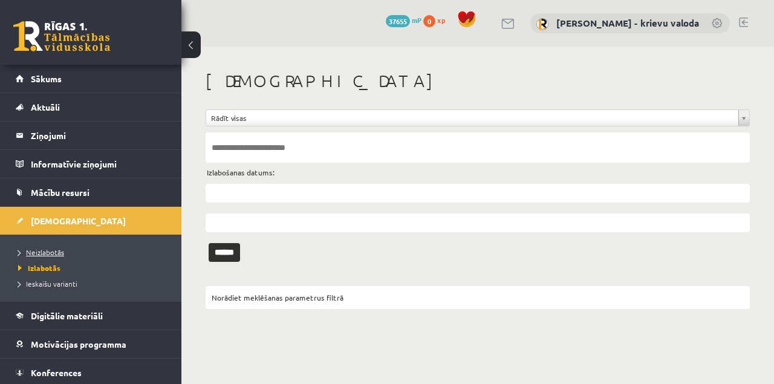
click at [54, 253] on span "Neizlabotās" at bounding box center [41, 252] width 46 height 10
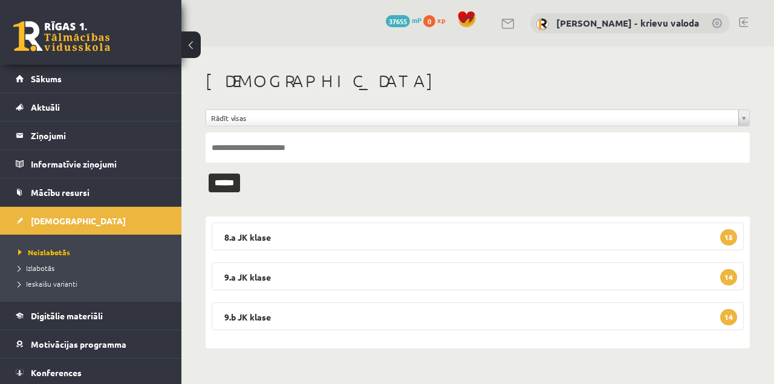
click at [746, 23] on link at bounding box center [743, 23] width 9 height 10
